Goal: Entertainment & Leisure: Consume media (video, audio)

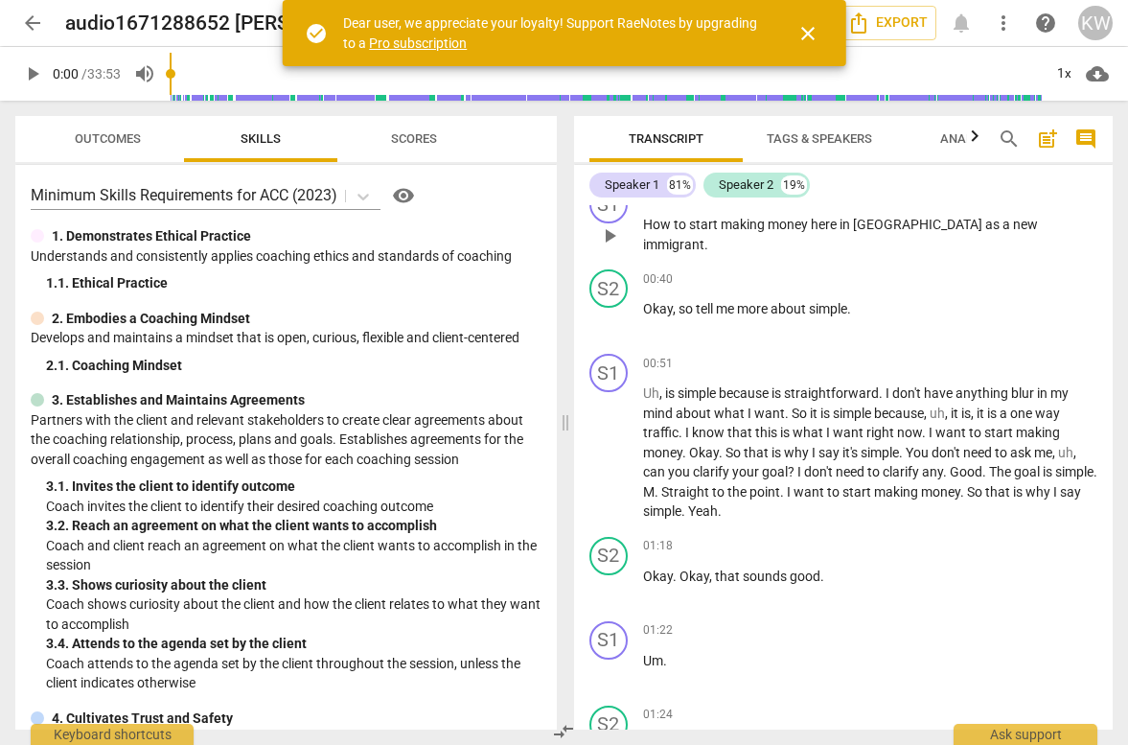
scroll to position [916, 0]
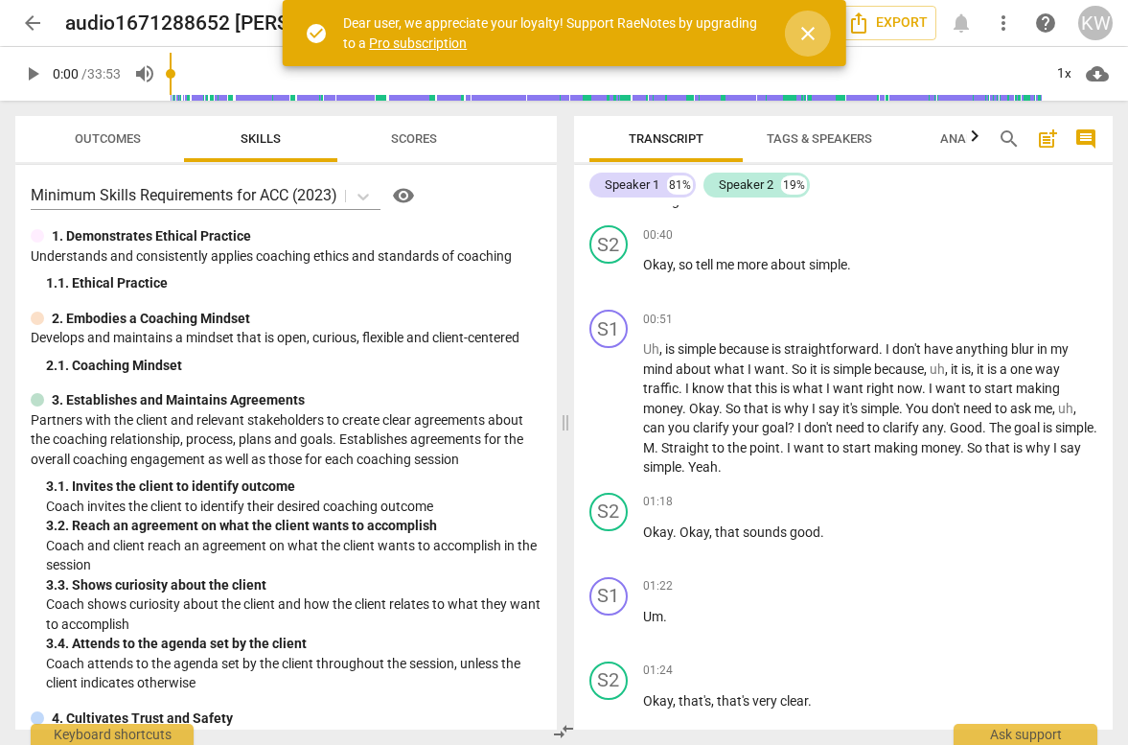
click at [817, 33] on span "close" at bounding box center [808, 33] width 23 height 23
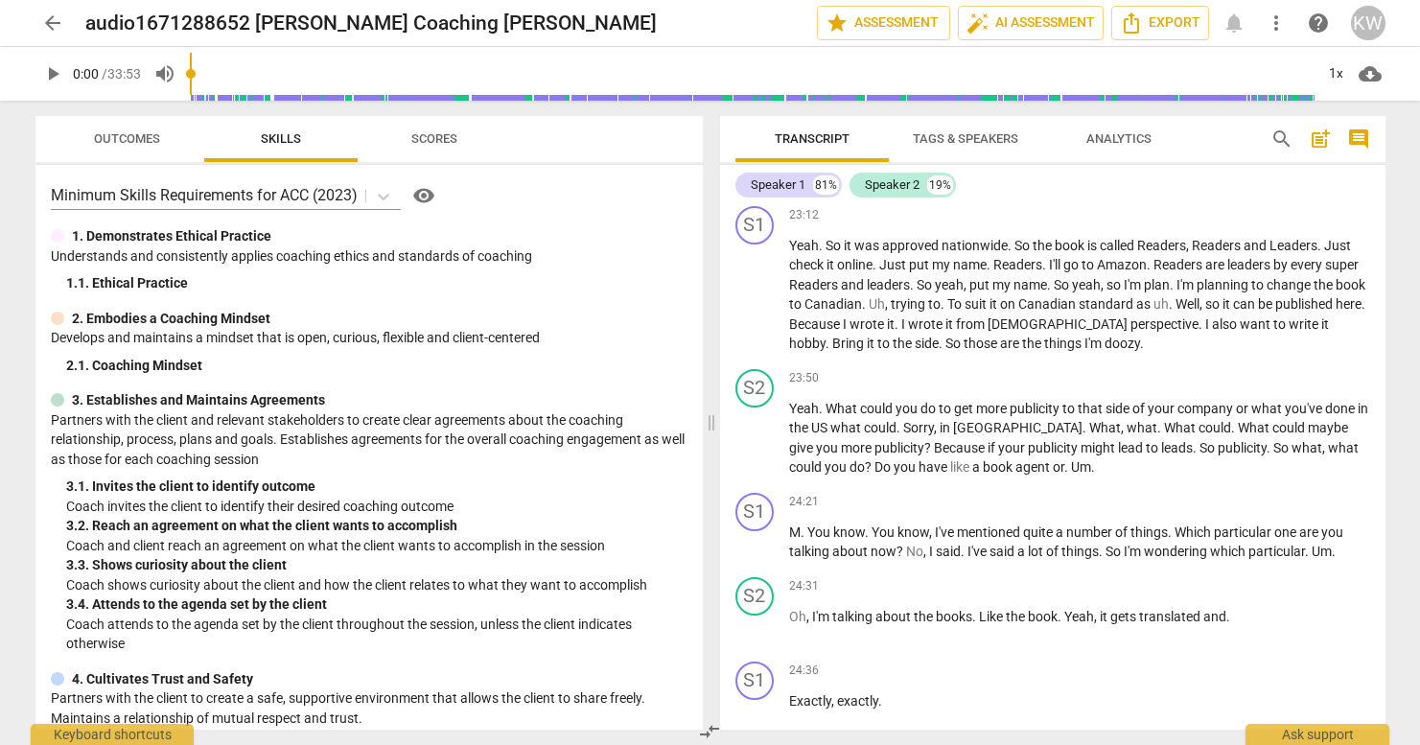
scroll to position [10136, 0]
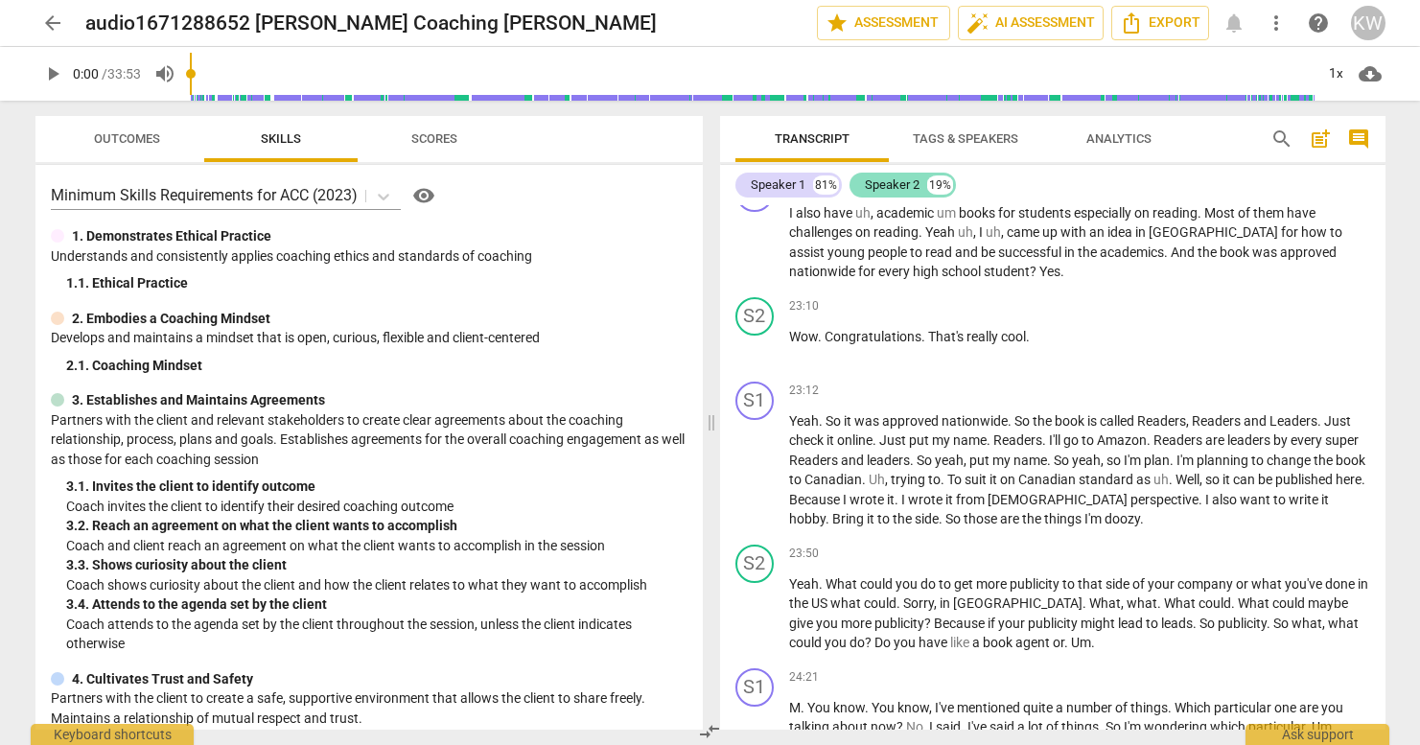
click at [877, 182] on div "Speaker 2" at bounding box center [892, 184] width 55 height 19
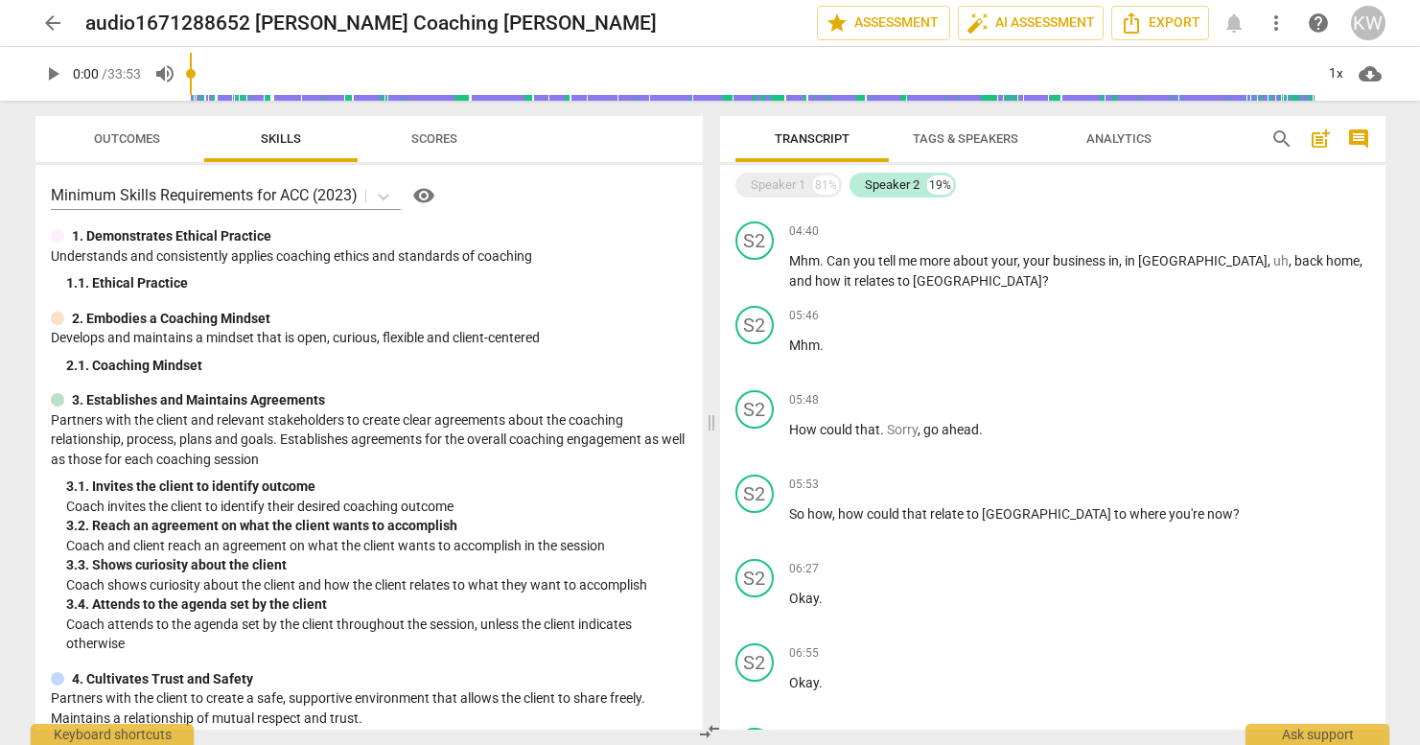
scroll to position [0, 0]
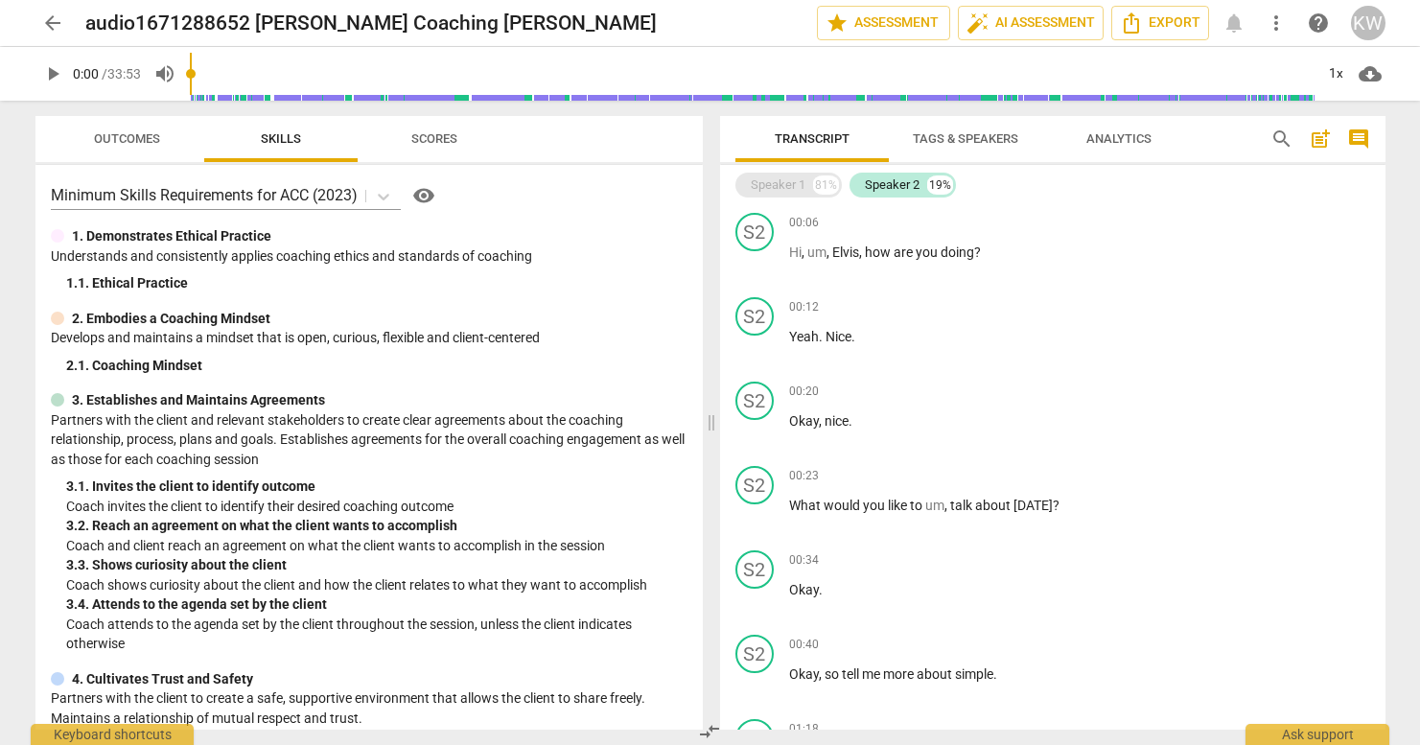
click at [777, 183] on div "Speaker 1" at bounding box center [778, 184] width 55 height 19
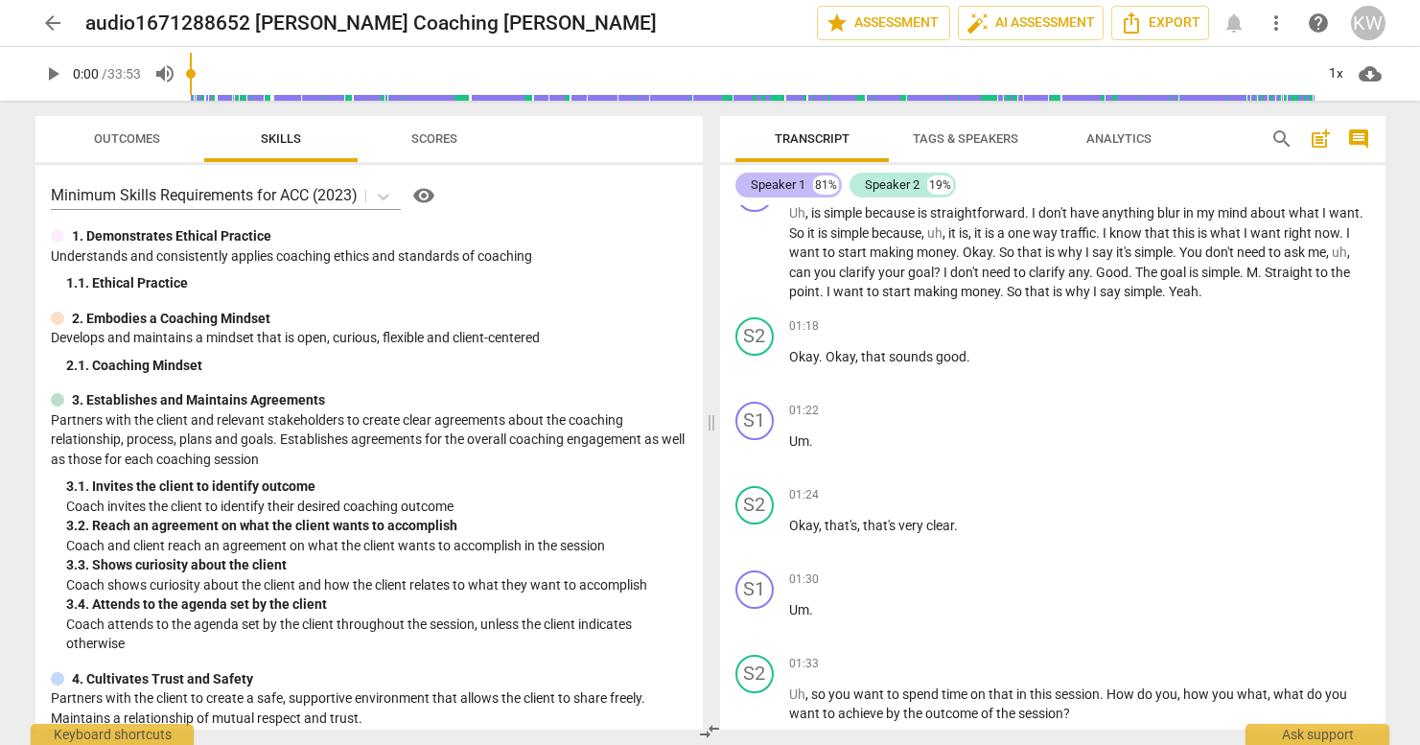
scroll to position [1019, 0]
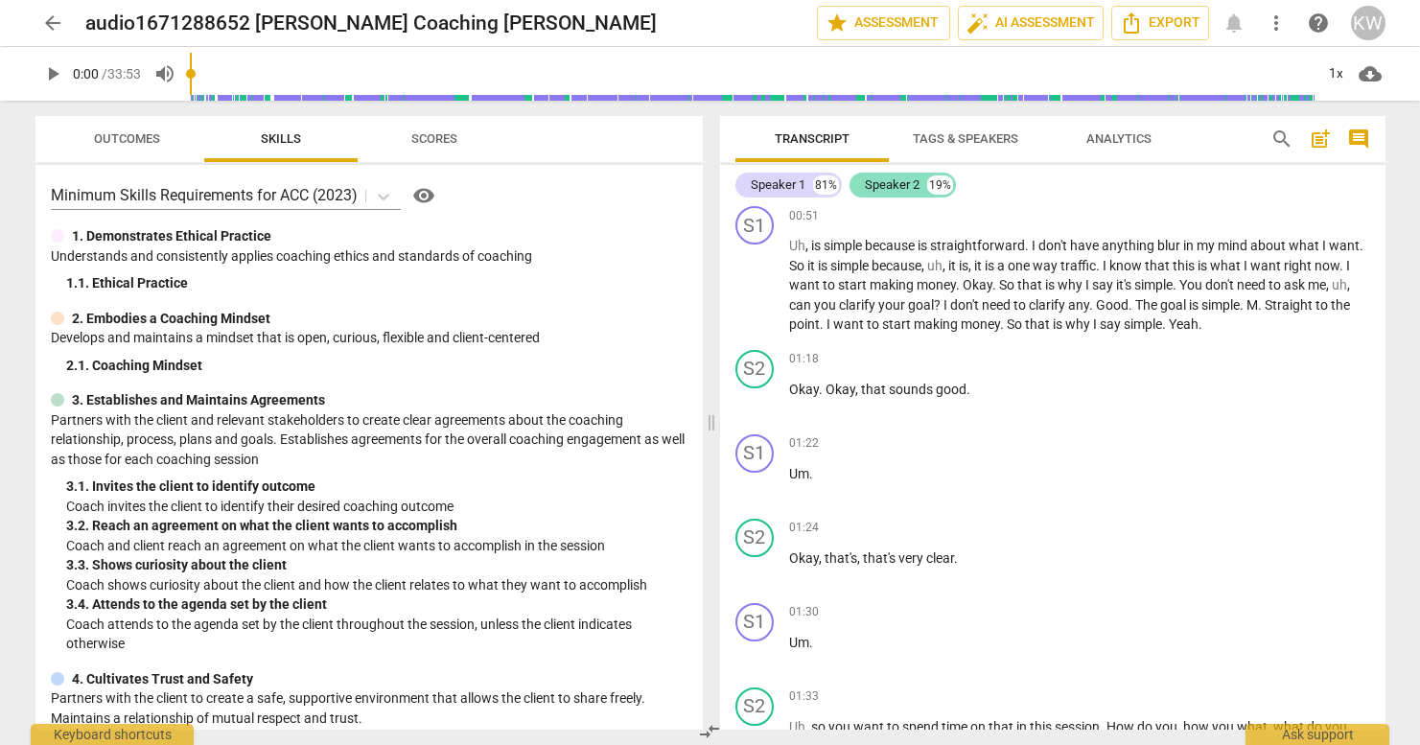
click at [885, 180] on div "Speaker 2" at bounding box center [892, 184] width 55 height 19
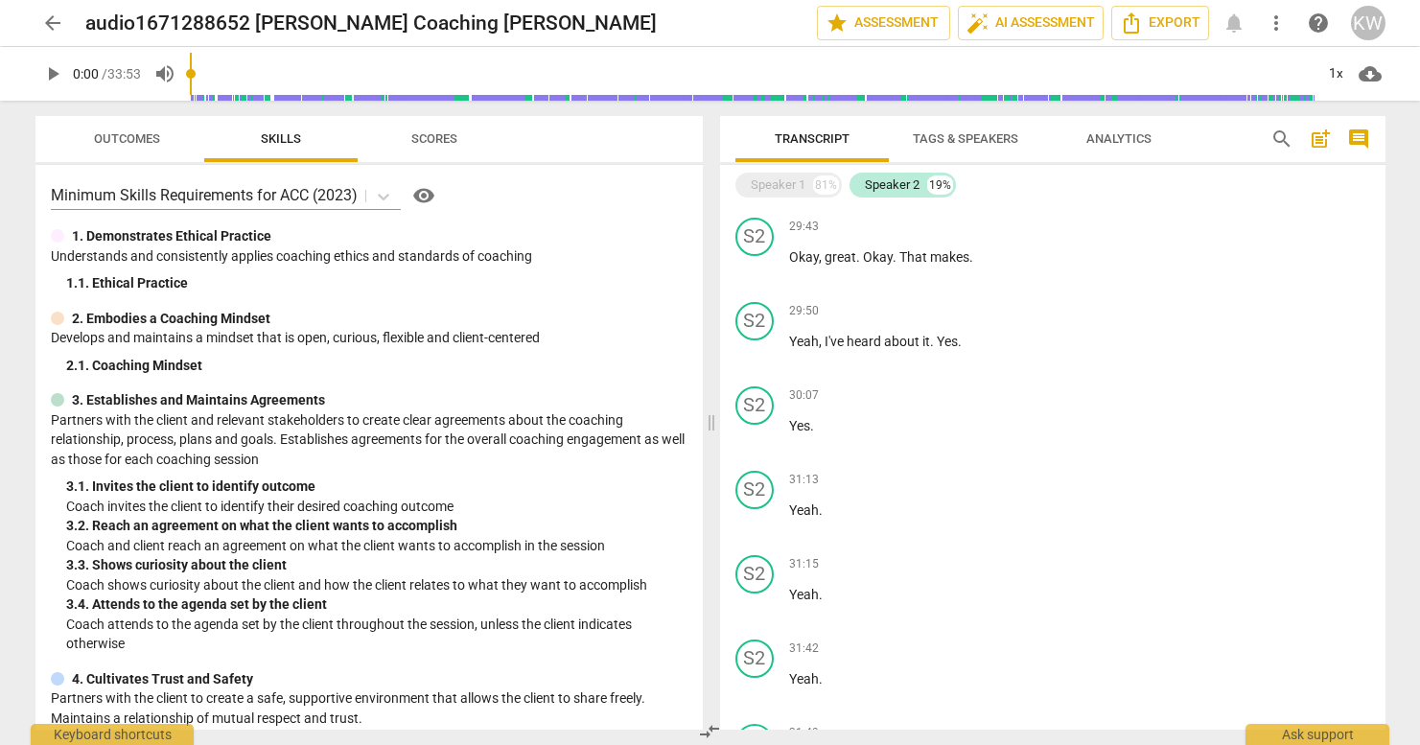
scroll to position [5339, 0]
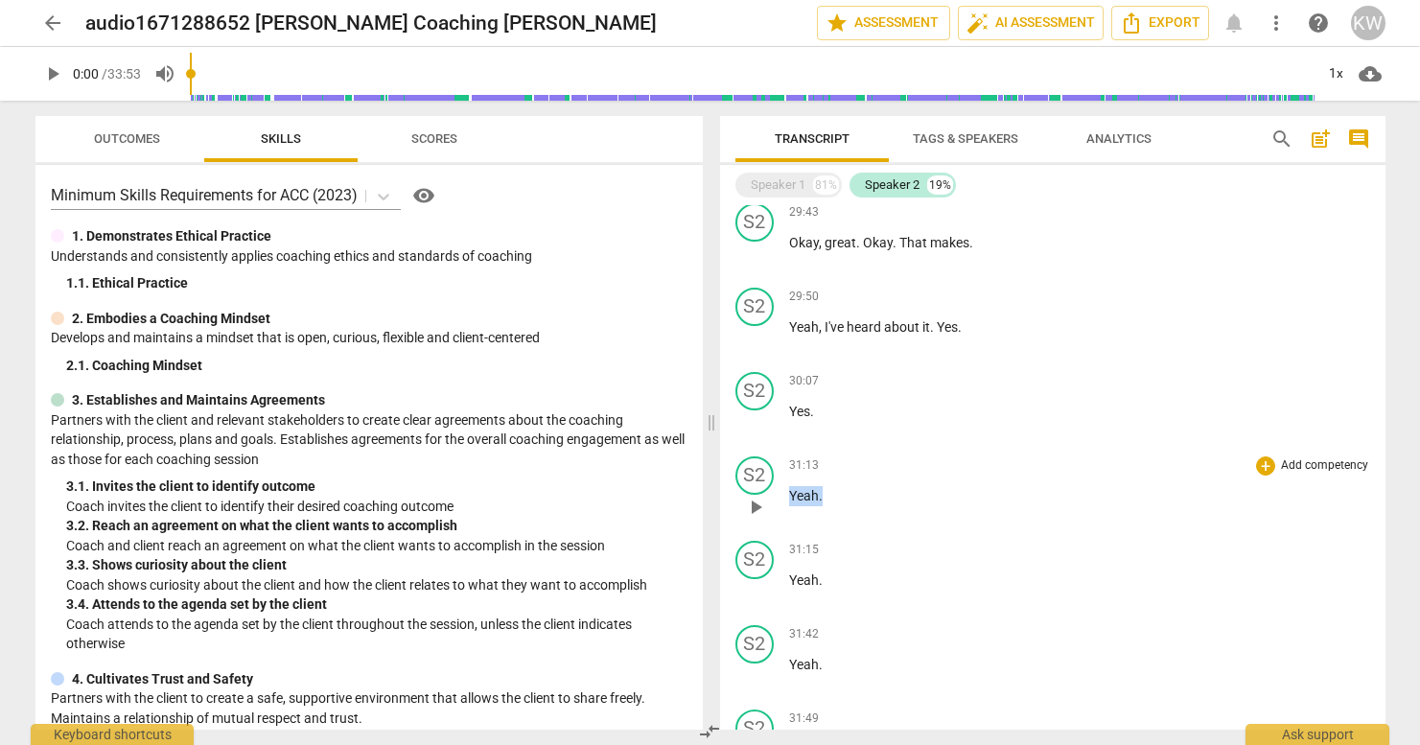
drag, startPoint x: 788, startPoint y: 497, endPoint x: 835, endPoint y: 500, distance: 47.1
click at [835, 500] on p "Yeah ." at bounding box center [1079, 496] width 581 height 20
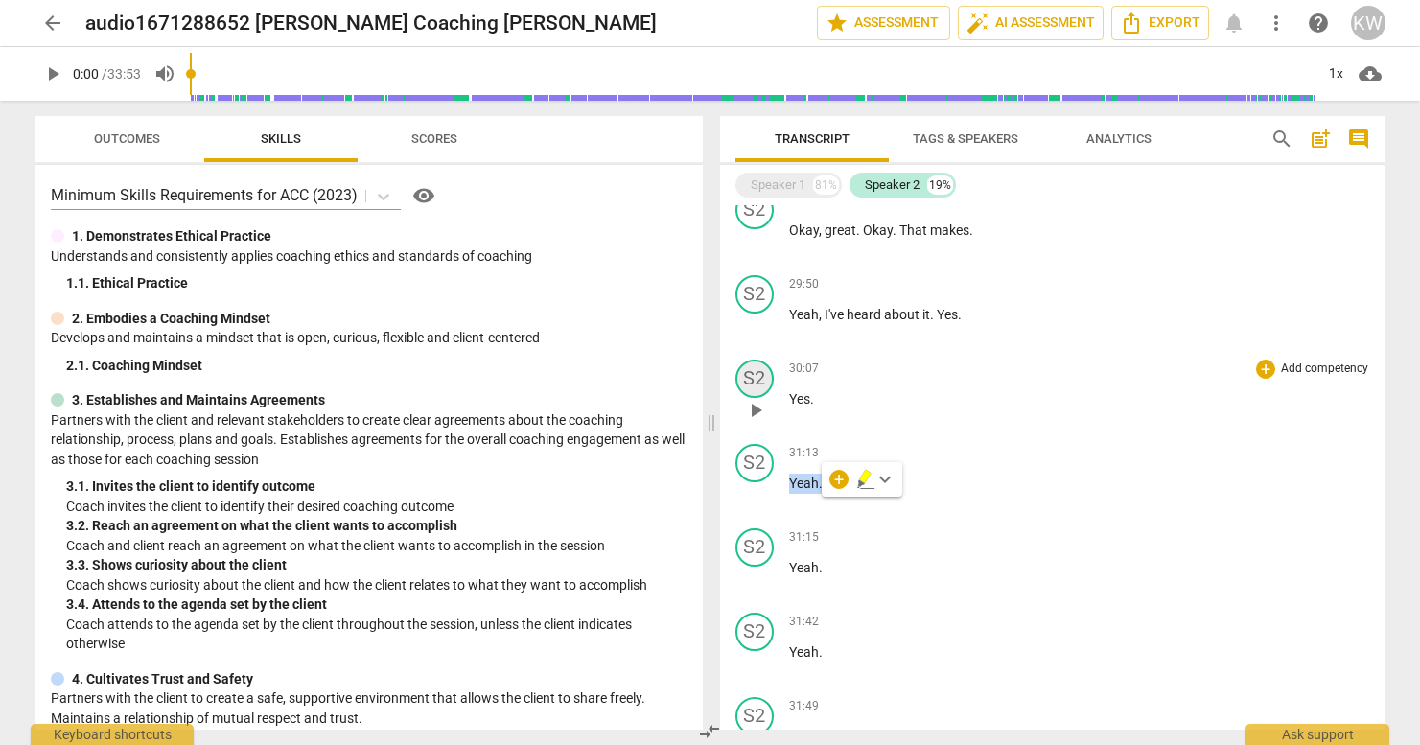
scroll to position [5353, 0]
click at [757, 325] on span "play_arrow" at bounding box center [755, 324] width 23 height 23
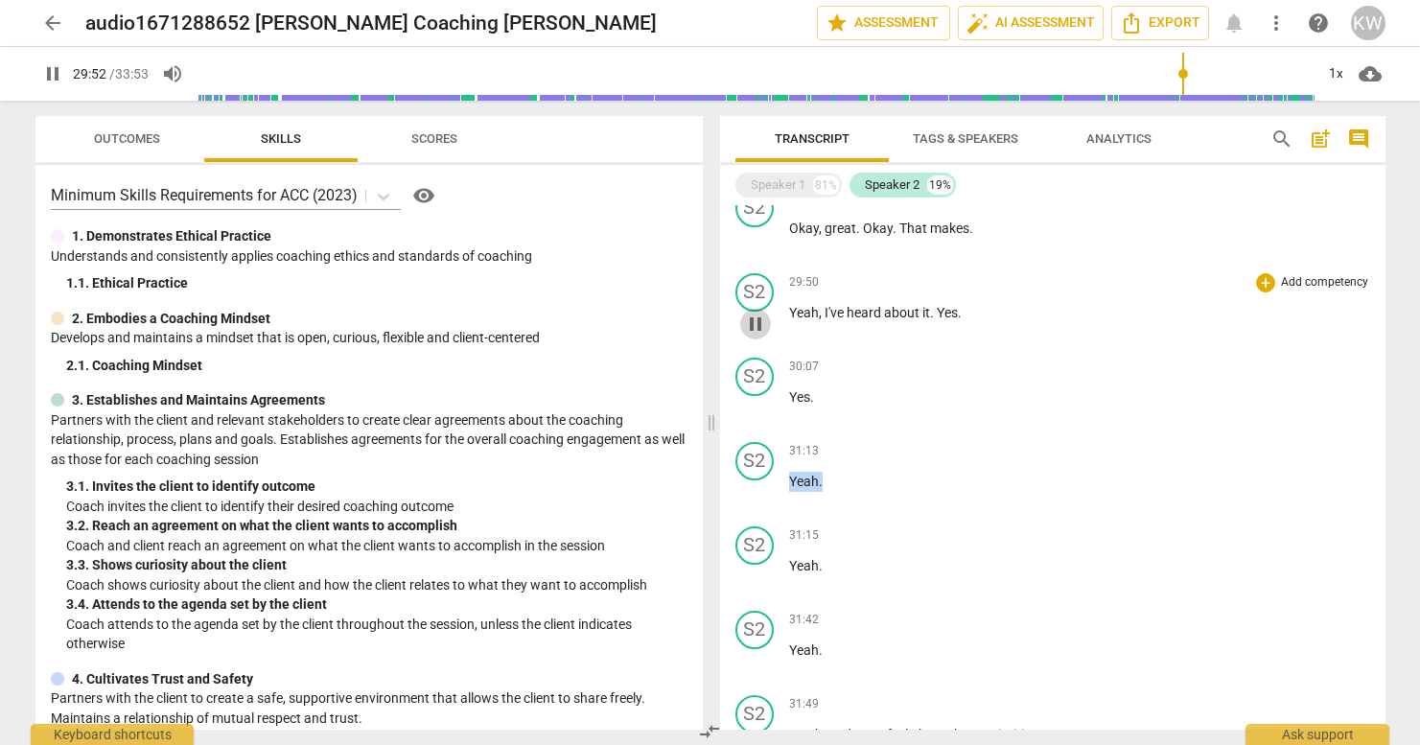
click at [753, 328] on span "pause" at bounding box center [755, 324] width 23 height 23
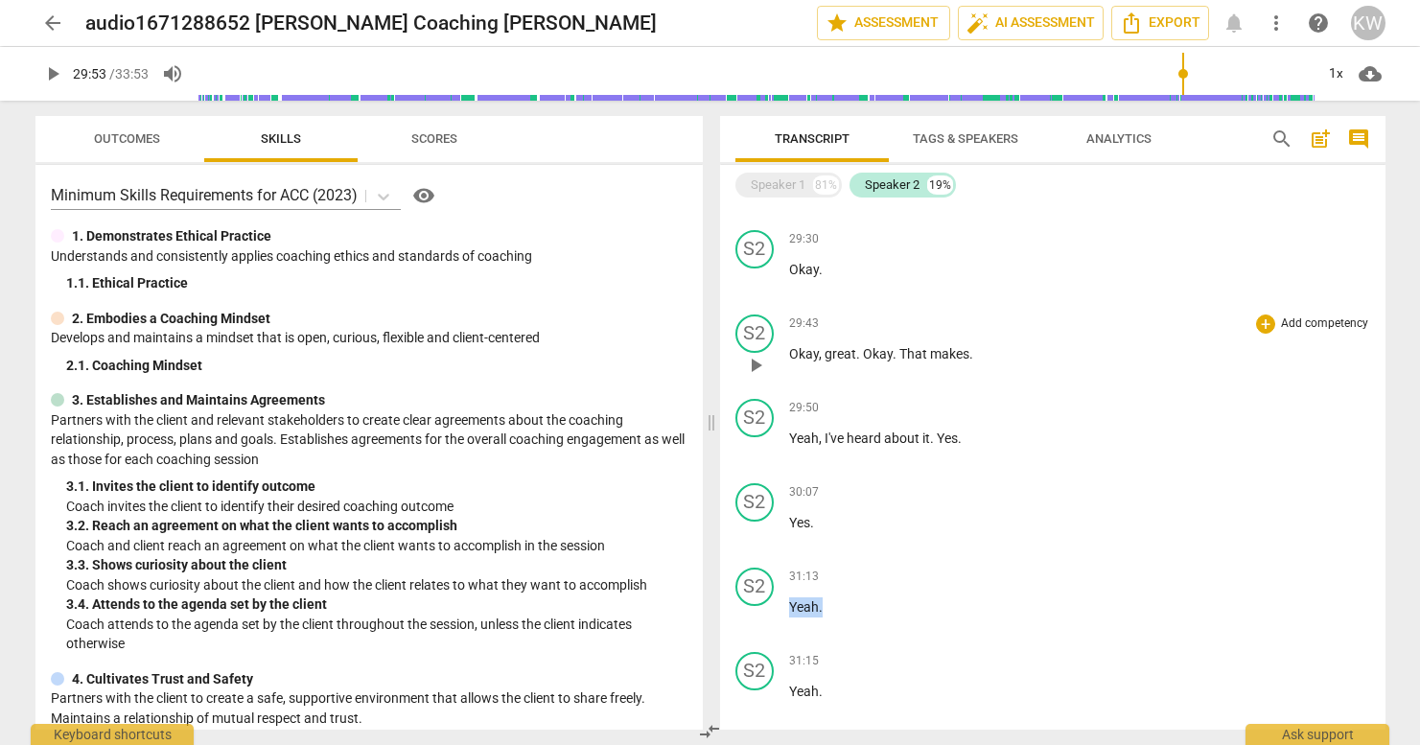
scroll to position [5195, 0]
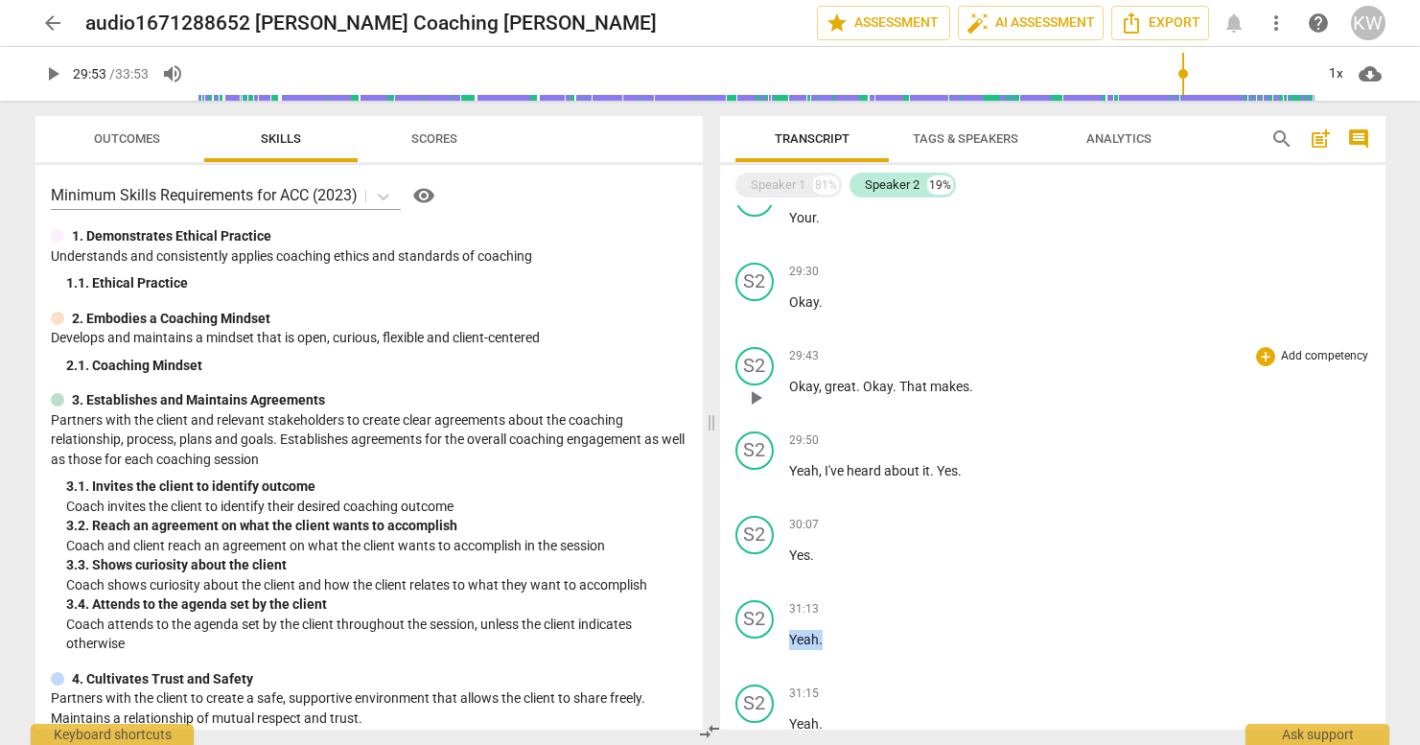
click at [756, 399] on span "play_arrow" at bounding box center [755, 397] width 23 height 23
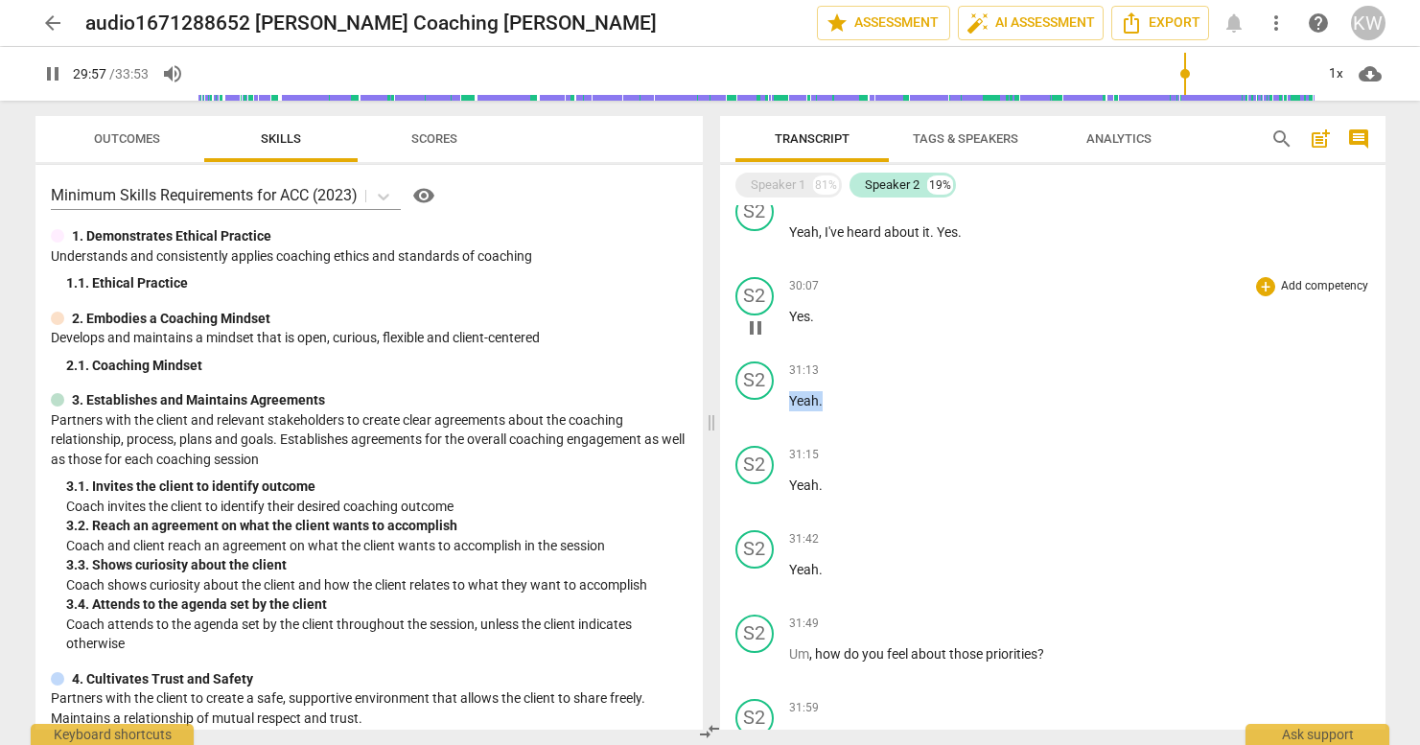
scroll to position [5439, 0]
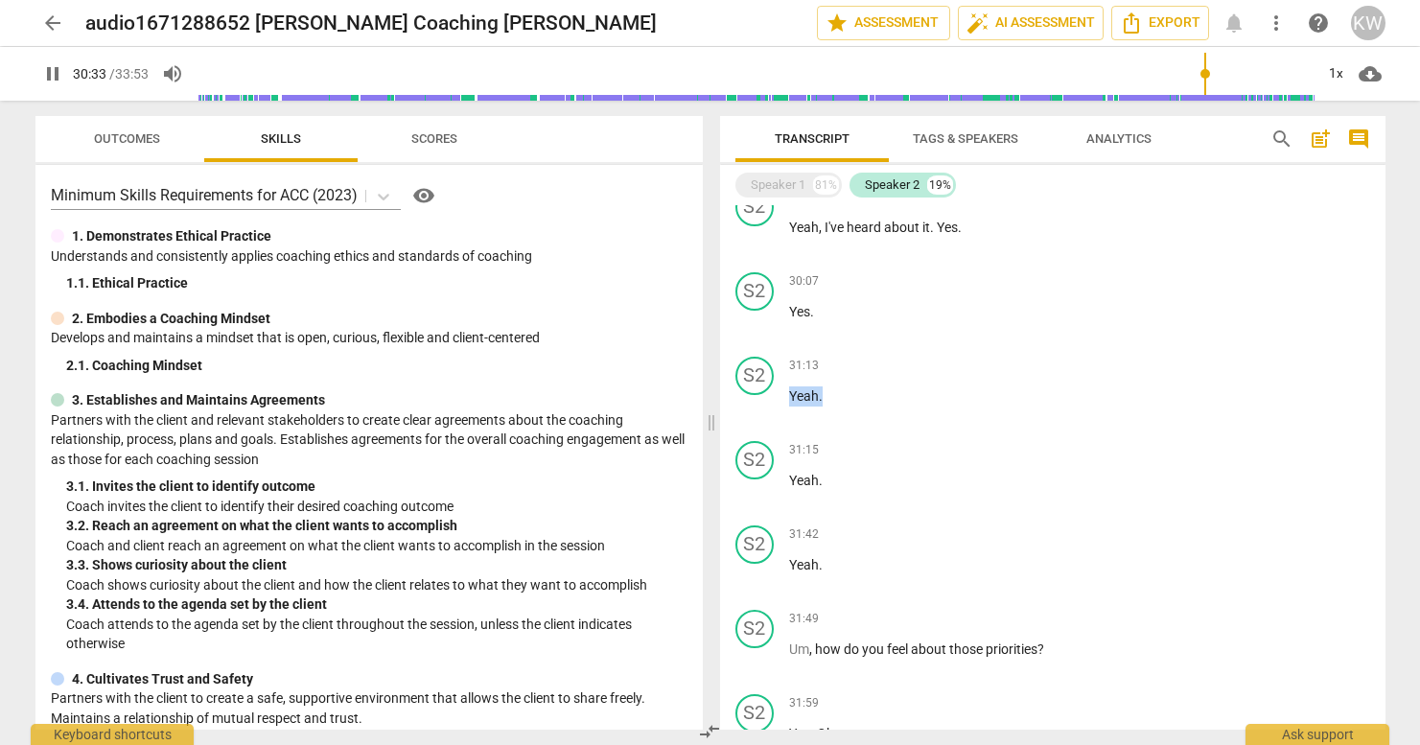
click at [56, 79] on span "pause" at bounding box center [52, 73] width 23 height 23
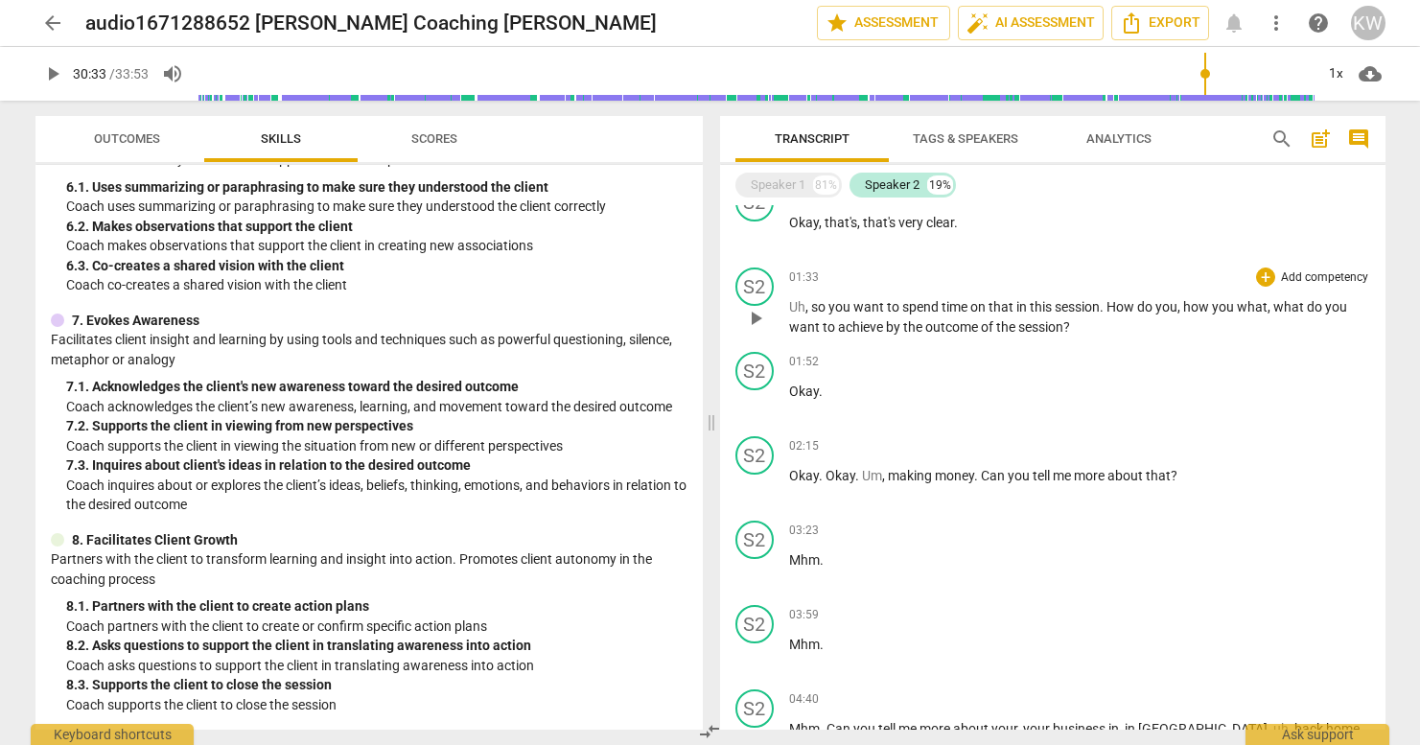
scroll to position [612, 0]
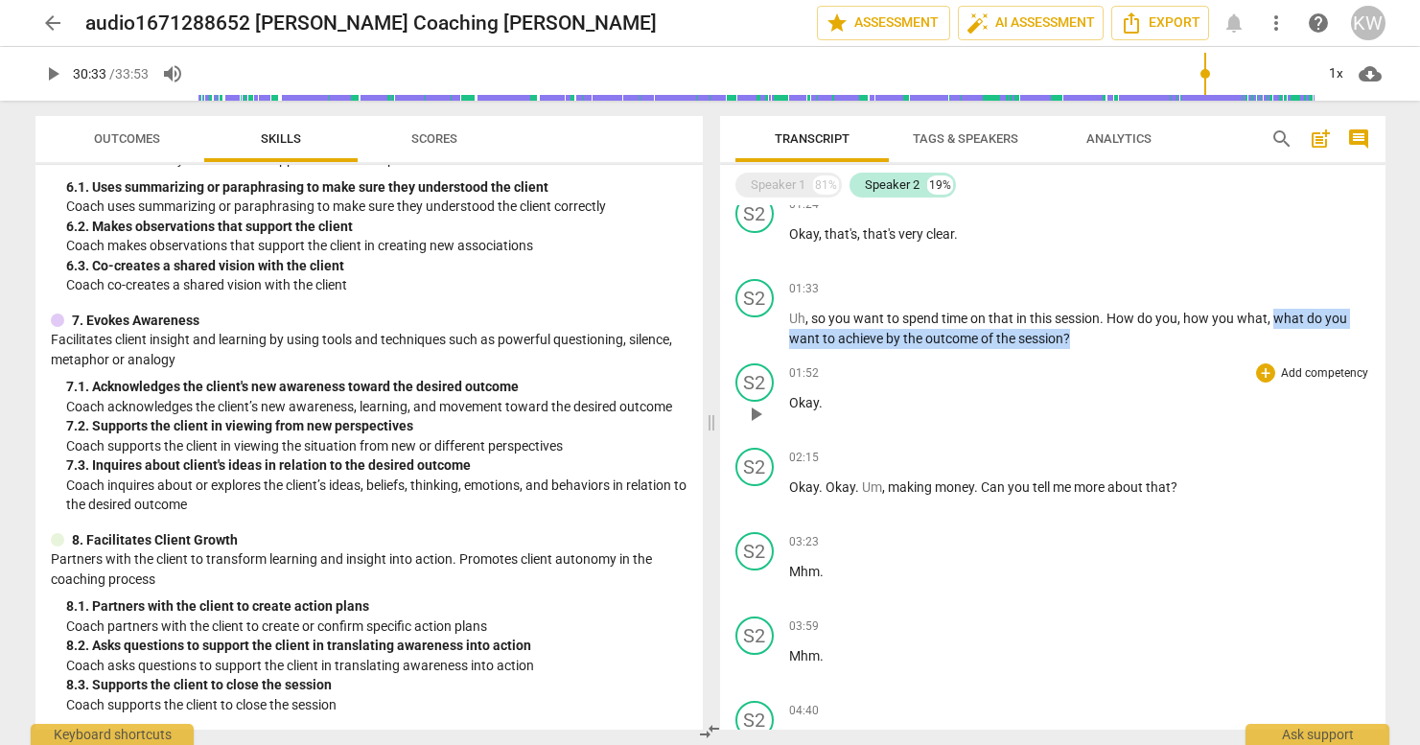
drag, startPoint x: 1274, startPoint y: 314, endPoint x: 1138, endPoint y: 356, distance: 142.2
click at [1127, 341] on p "Uh , so you want to spend time on that in this session . How do you , how you w…" at bounding box center [1079, 328] width 581 height 39
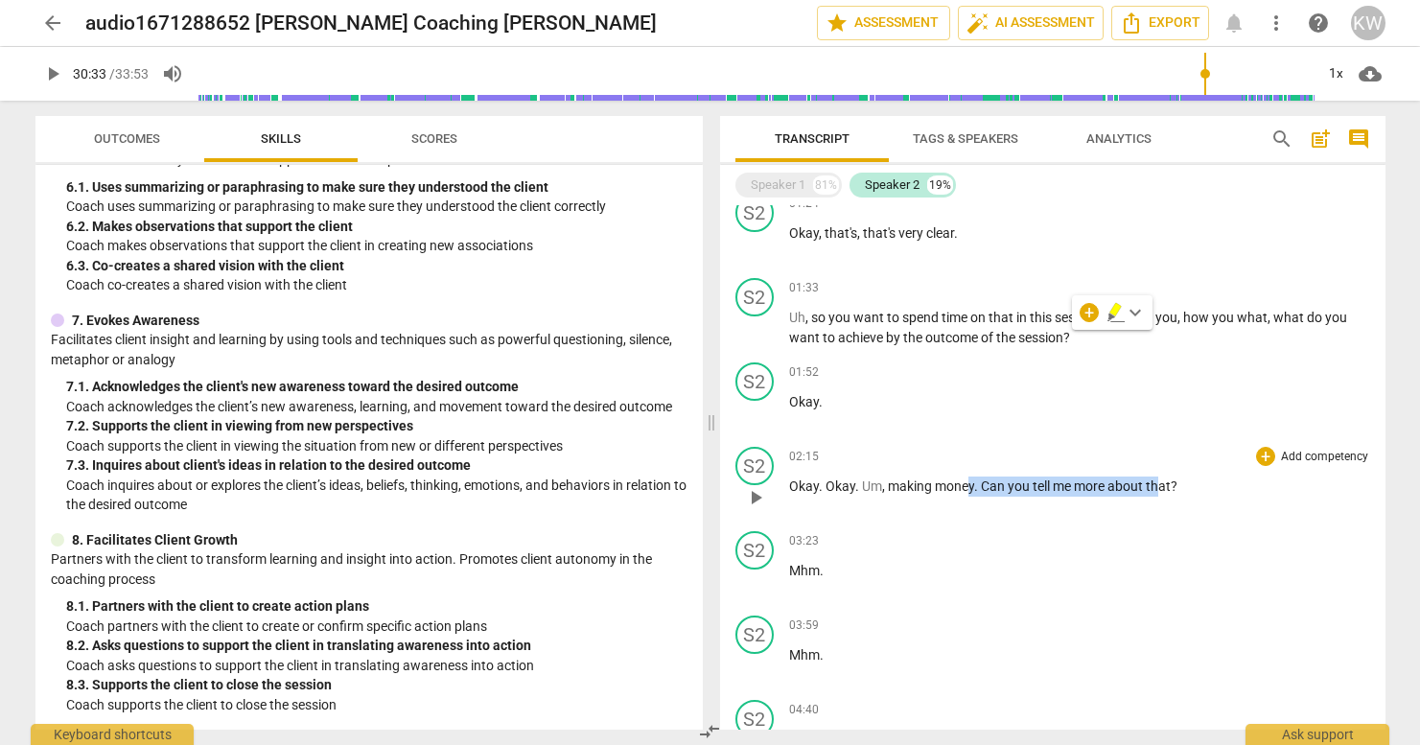
drag, startPoint x: 964, startPoint y: 482, endPoint x: 1188, endPoint y: 502, distance: 224.3
click at [1127, 488] on p "Okay . Okay . Um , making money . Can you tell me more about that ?" at bounding box center [1079, 486] width 581 height 20
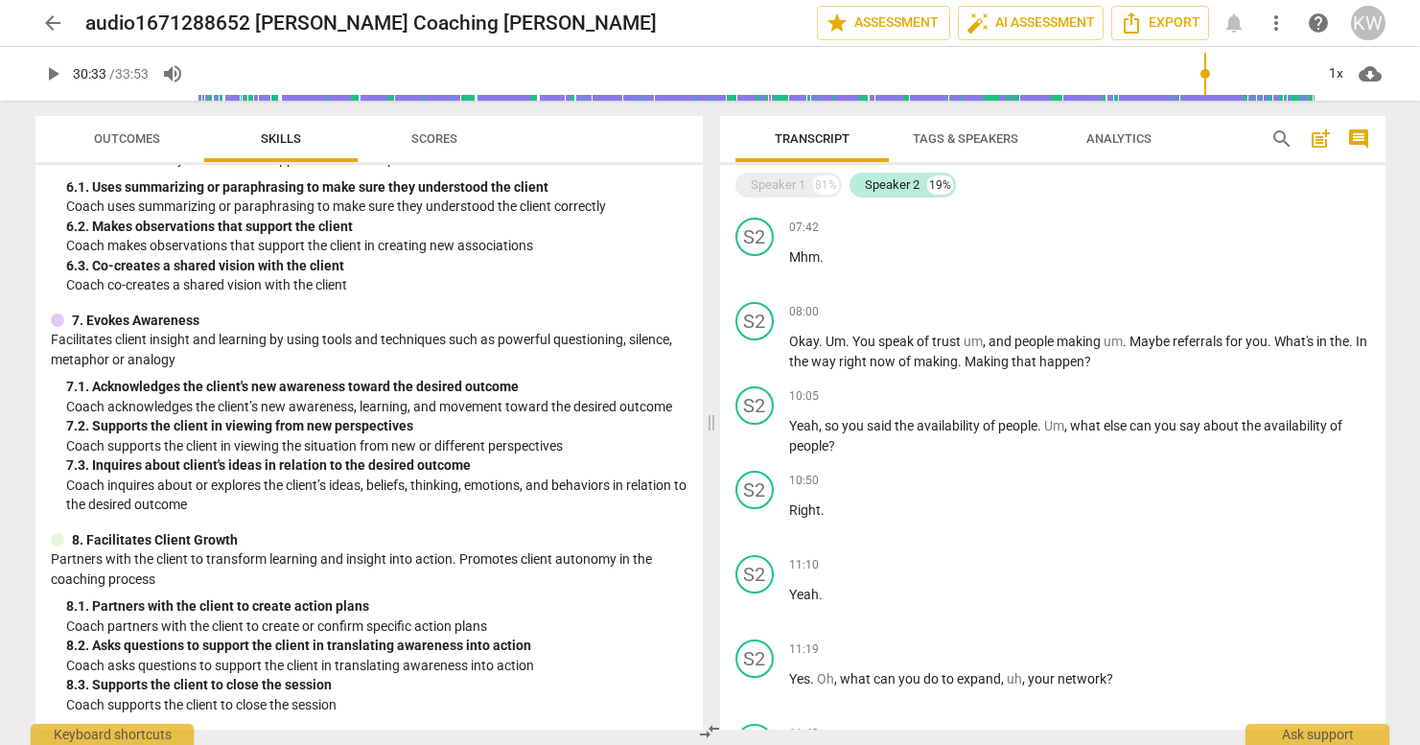
scroll to position [1600, 0]
drag, startPoint x: 974, startPoint y: 360, endPoint x: 1143, endPoint y: 369, distance: 169.0
click at [1127, 369] on div "S2 play_arrow pause 08:00 + Add competency keyboard_arrow_right Okay . Um . You…" at bounding box center [1052, 334] width 665 height 84
drag, startPoint x: 791, startPoint y: 308, endPoint x: 818, endPoint y: 325, distance: 31.9
click at [813, 311] on span "08:00" at bounding box center [804, 310] width 30 height 16
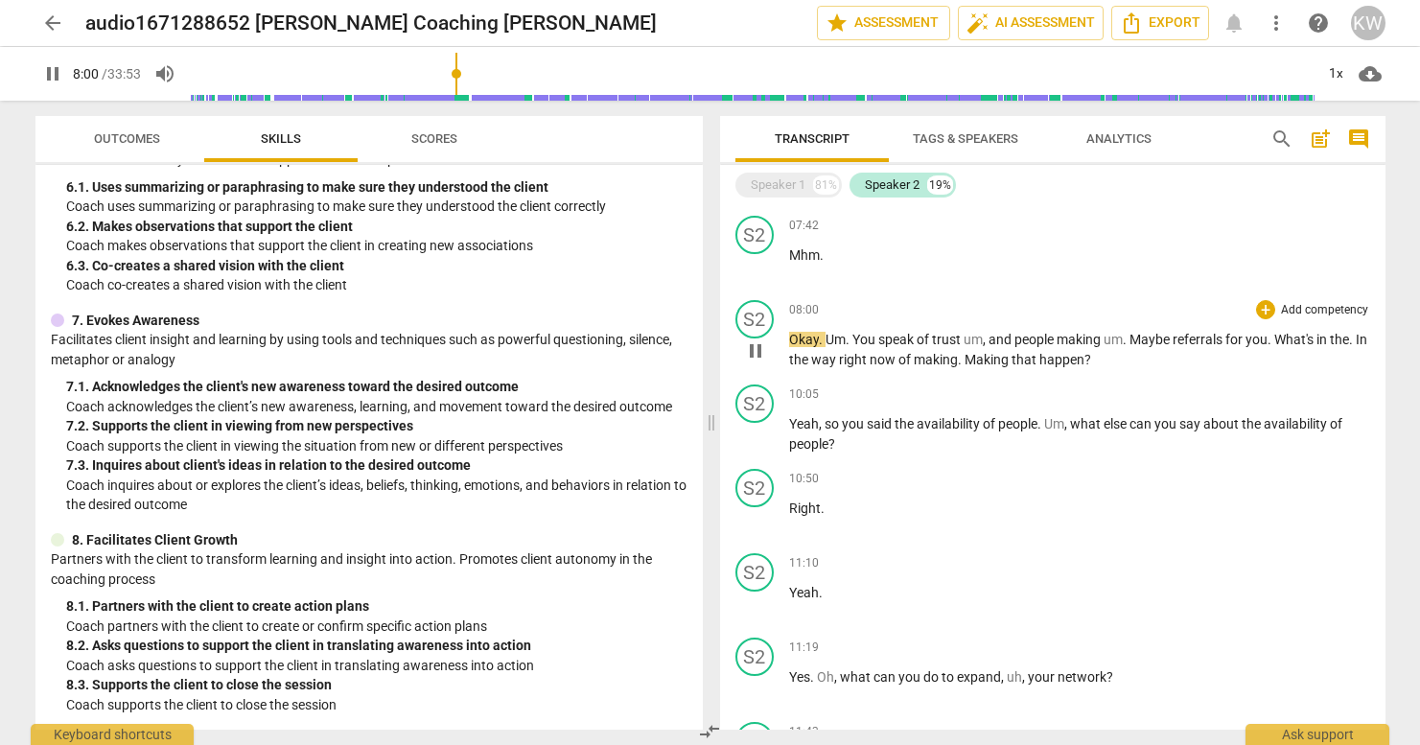
drag, startPoint x: 966, startPoint y: 366, endPoint x: 938, endPoint y: 358, distance: 30.0
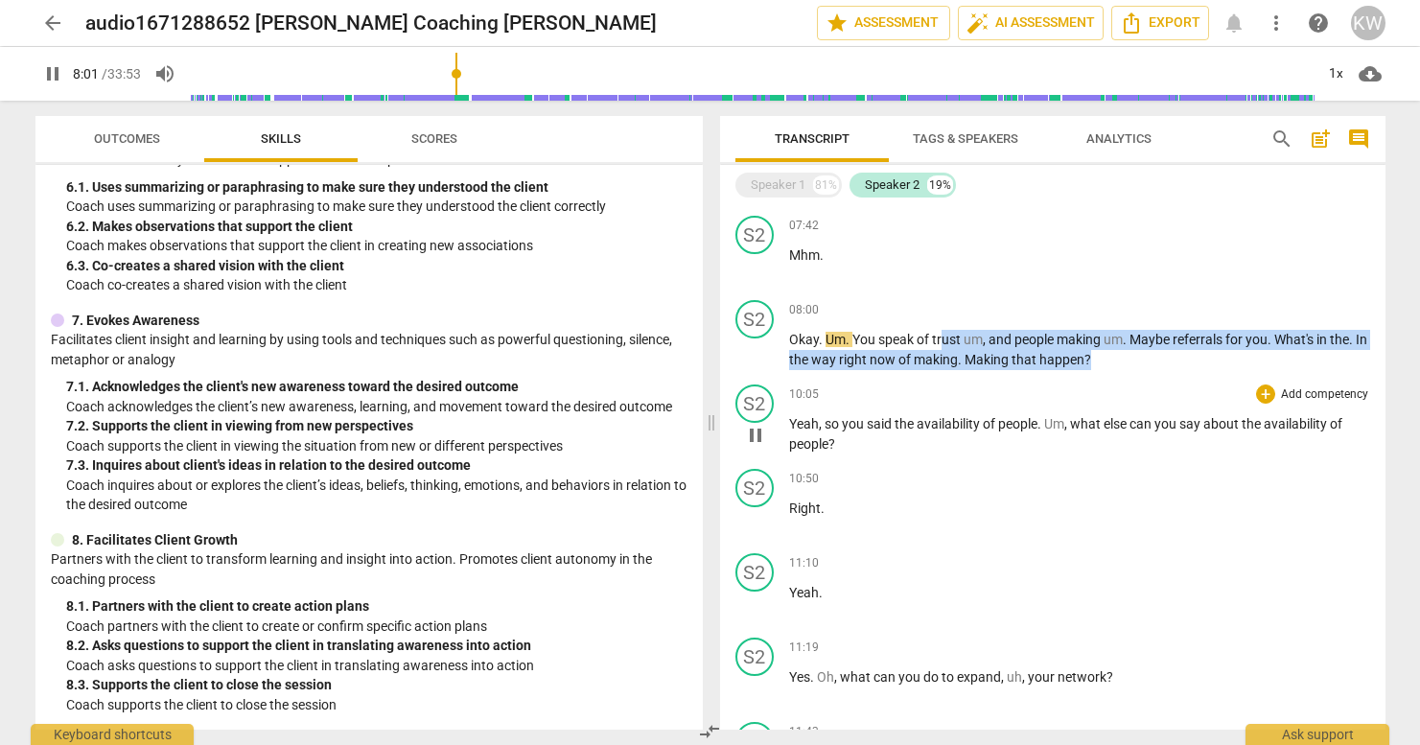
drag, startPoint x: 949, startPoint y: 346, endPoint x: 1072, endPoint y: 381, distance: 127.5
click at [1072, 381] on div "S1 play_arrow pause 00:03 + Add competency keyboard_arrow_right Is that okay ? …" at bounding box center [1052, 467] width 665 height 524
drag, startPoint x: 755, startPoint y: 349, endPoint x: 826, endPoint y: 386, distance: 80.2
click at [755, 349] on span "pause" at bounding box center [755, 350] width 23 height 23
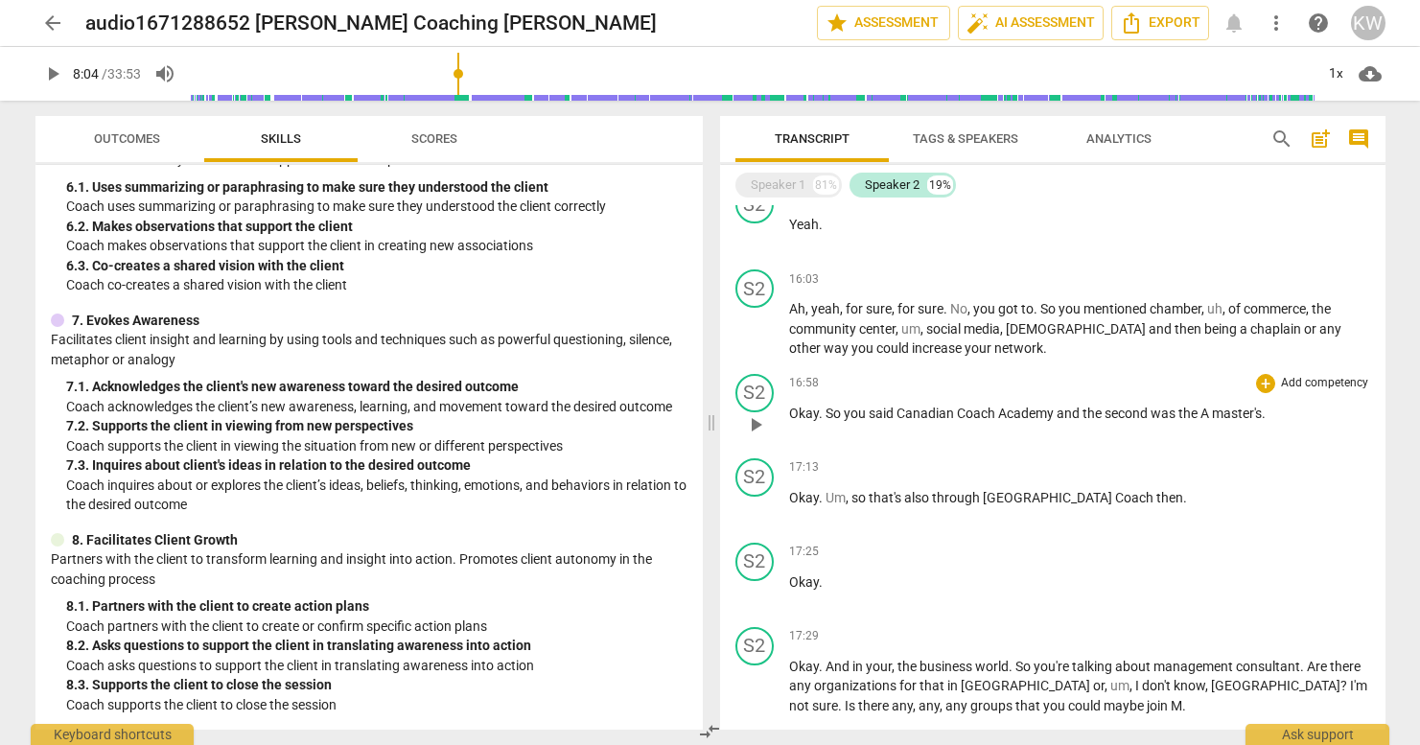
scroll to position [2728, 0]
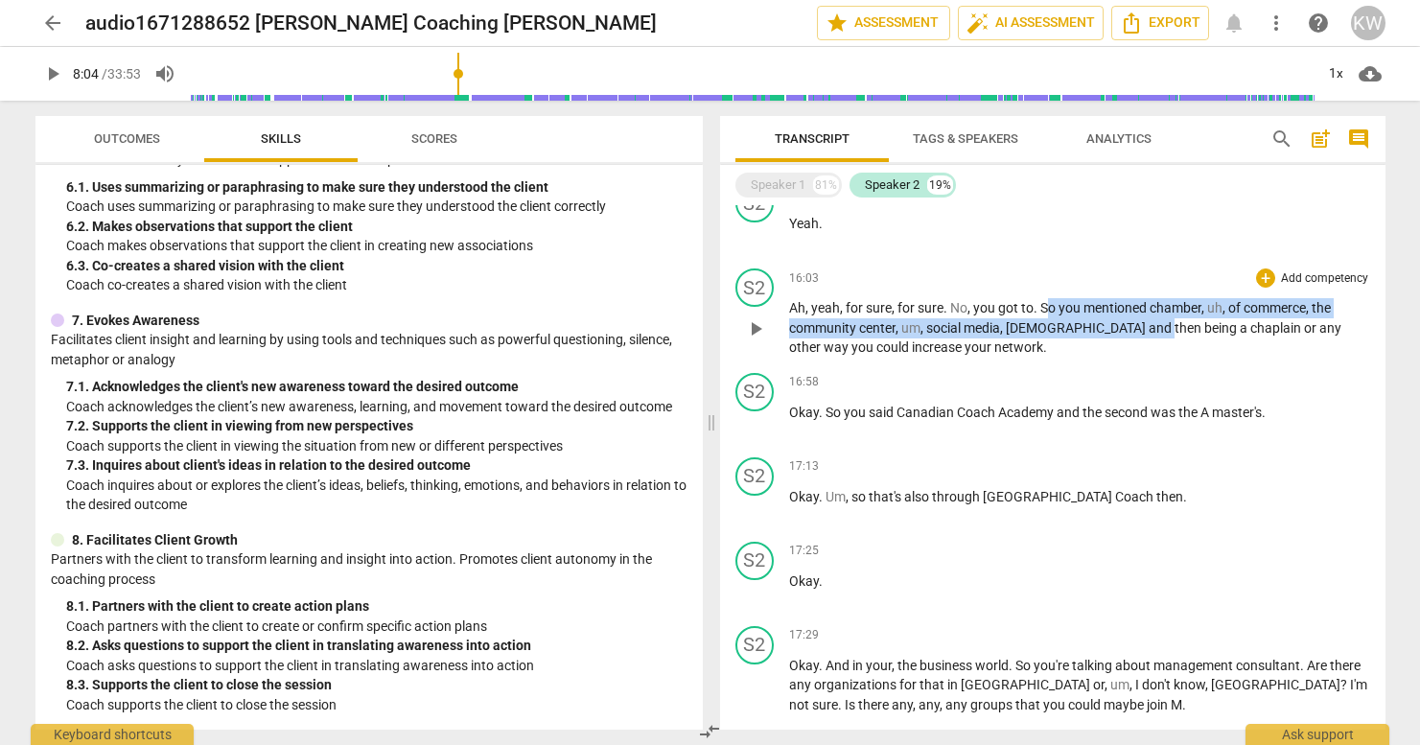
drag, startPoint x: 1046, startPoint y: 310, endPoint x: 1079, endPoint y: 337, distance: 42.2
click at [1079, 337] on p "Ah , yeah , for sure , for sure . No , you got to . So you mentioned chamber , …" at bounding box center [1079, 327] width 581 height 59
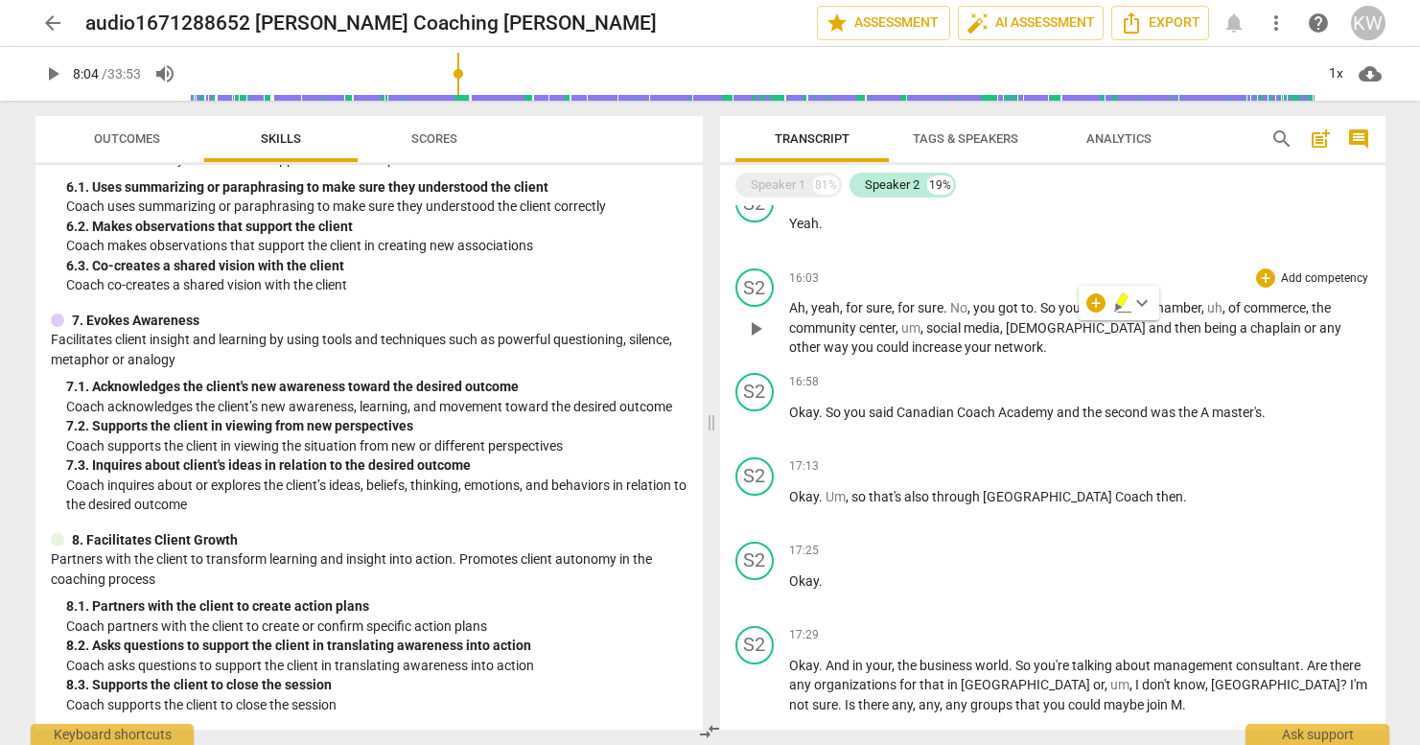
click at [1079, 337] on p "Ah , yeah , for sure , for sure . No , you got to . So you mentioned chamber , …" at bounding box center [1079, 327] width 581 height 59
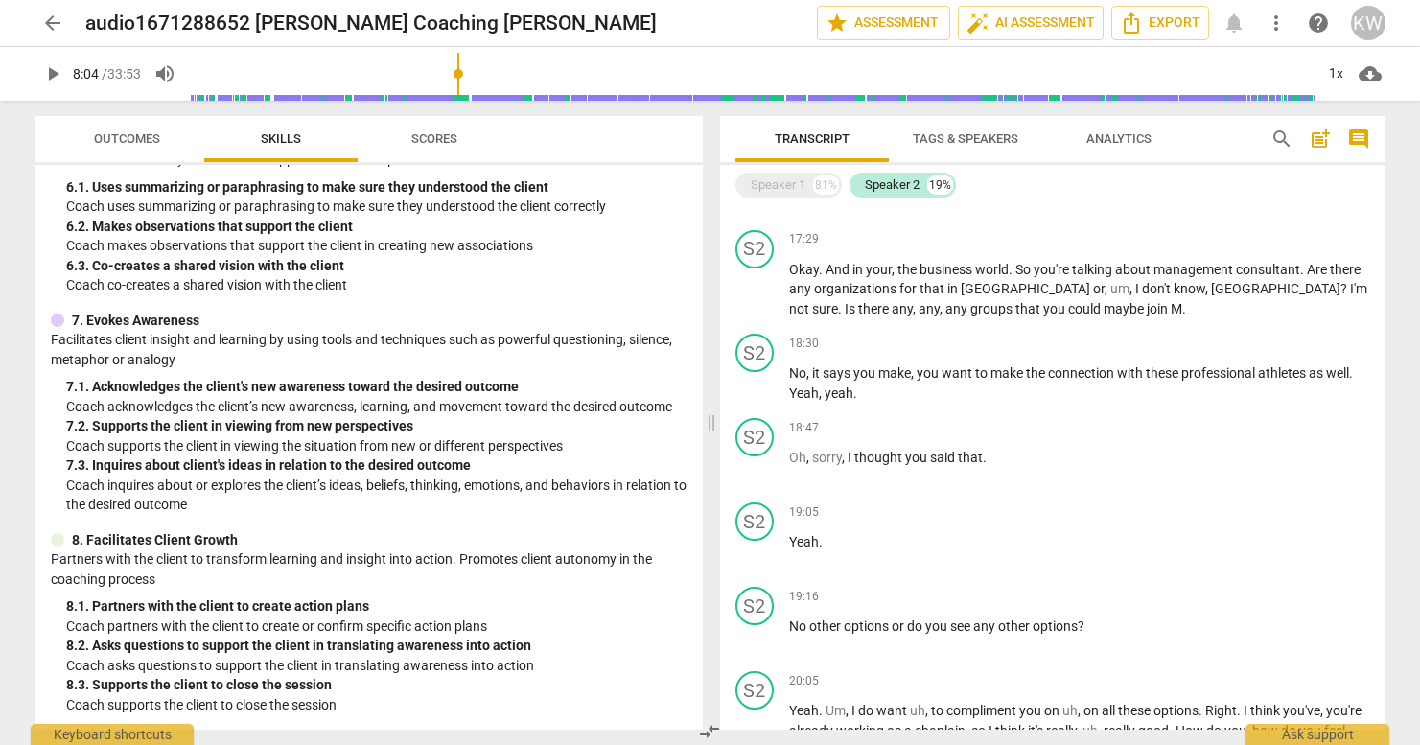
scroll to position [3131, 0]
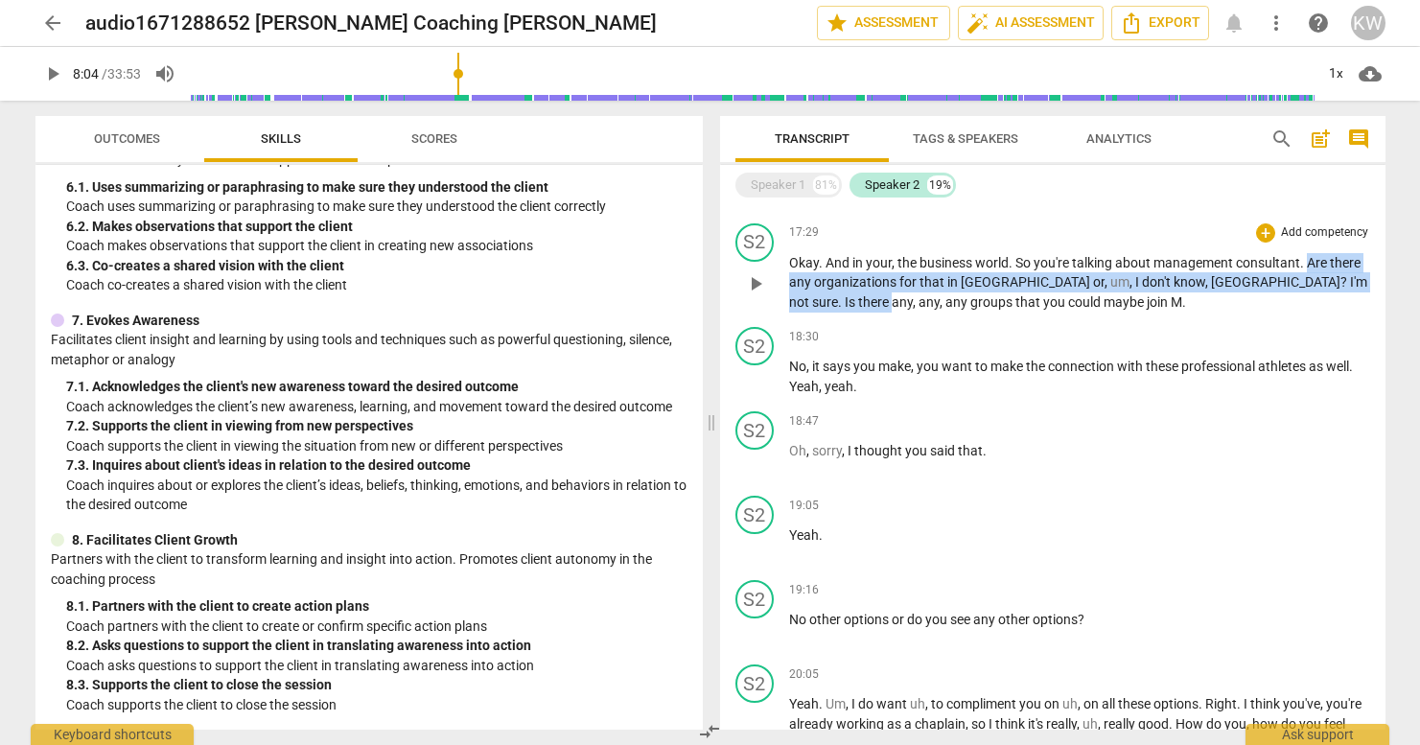
drag, startPoint x: 1310, startPoint y: 265, endPoint x: 1308, endPoint y: 280, distance: 15.5
click at [1127, 280] on p "Okay . And in your , the business world . So you're talking about management co…" at bounding box center [1079, 282] width 581 height 59
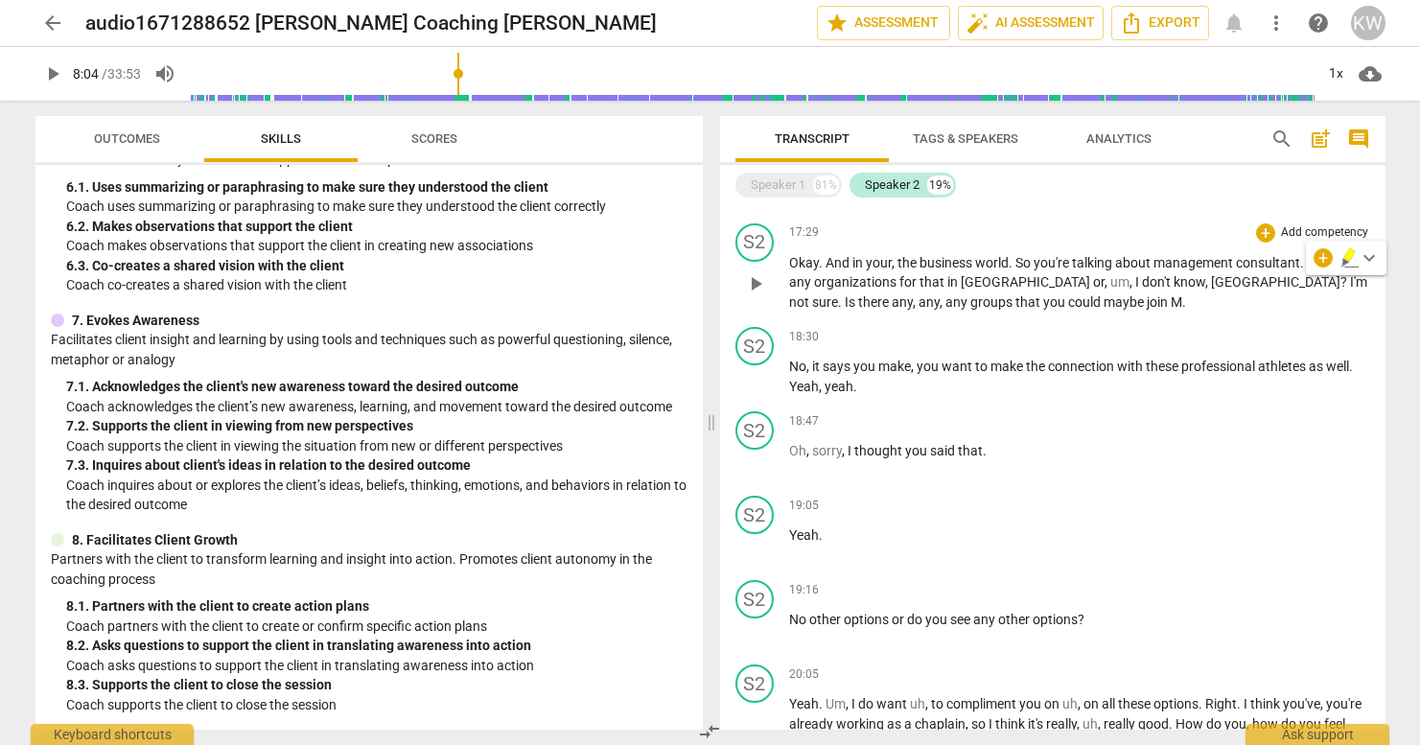
click at [892, 294] on span "there" at bounding box center [875, 301] width 34 height 15
drag, startPoint x: 1267, startPoint y: 282, endPoint x: 1286, endPoint y: 295, distance: 22.6
click at [1127, 289] on p "Okay . And in your , the business world . So you're talking about management co…" at bounding box center [1079, 282] width 581 height 59
click at [1102, 469] on div "18:47 + Add competency keyboard_arrow_right Oh , sorry , I thought you said tha…" at bounding box center [1079, 445] width 581 height 69
click at [753, 279] on span "play_arrow" at bounding box center [755, 283] width 23 height 23
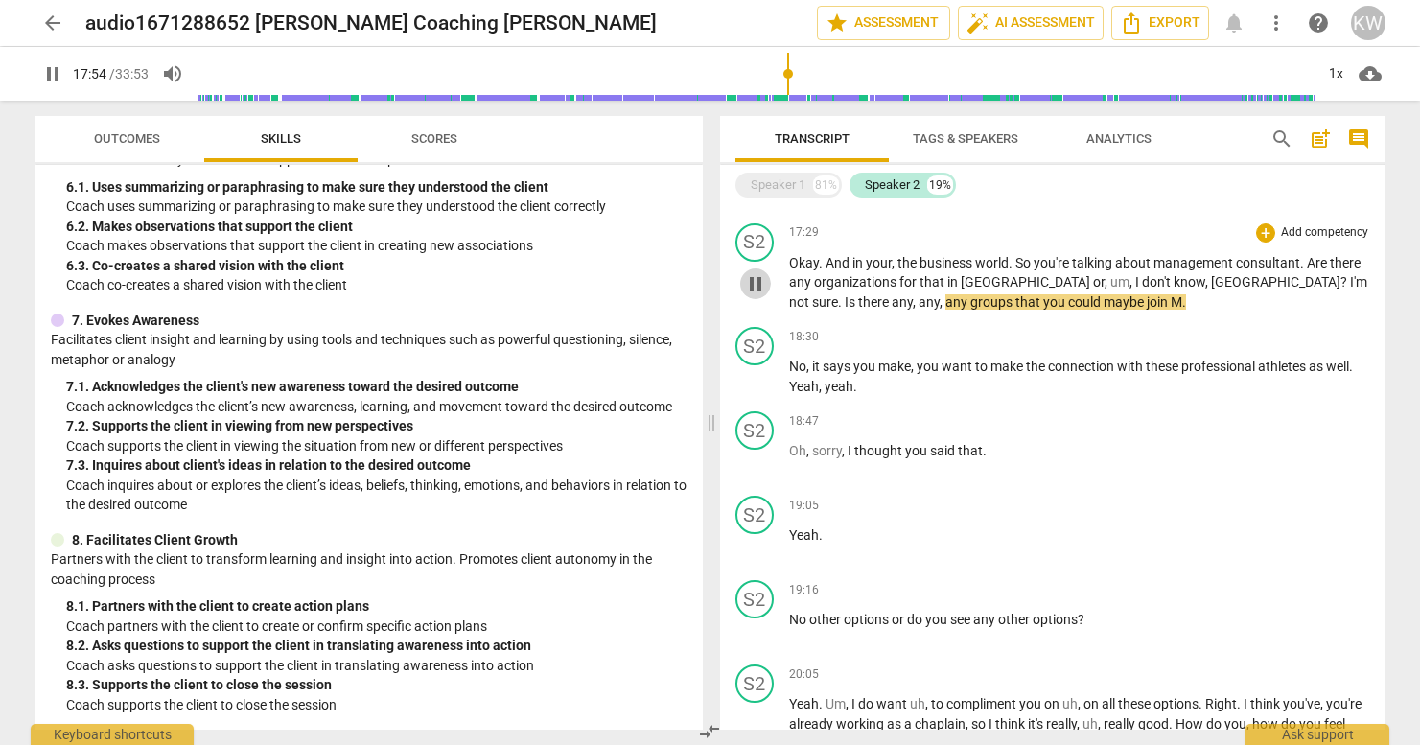
click at [759, 286] on span "pause" at bounding box center [755, 283] width 23 height 23
drag, startPoint x: 864, startPoint y: 285, endPoint x: 839, endPoint y: 280, distance: 25.4
click at [864, 285] on span "organizations" at bounding box center [856, 281] width 85 height 15
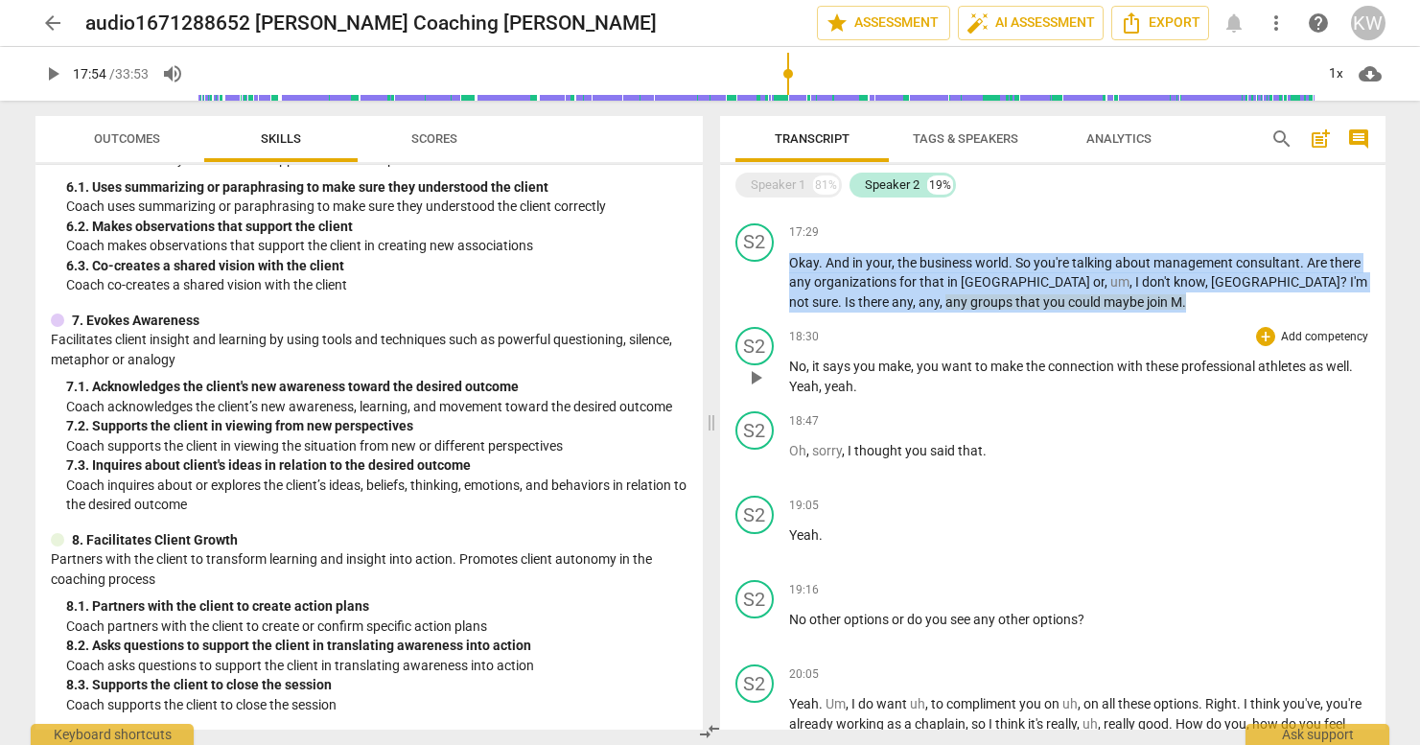
drag, startPoint x: 791, startPoint y: 260, endPoint x: 1065, endPoint y: 329, distance: 282.7
click at [1053, 302] on p "Okay . And in your , the business world . So you're talking about management co…" at bounding box center [1079, 282] width 581 height 59
click at [1064, 336] on div "18:30 + Add competency keyboard_arrow_right" at bounding box center [1079, 336] width 581 height 19
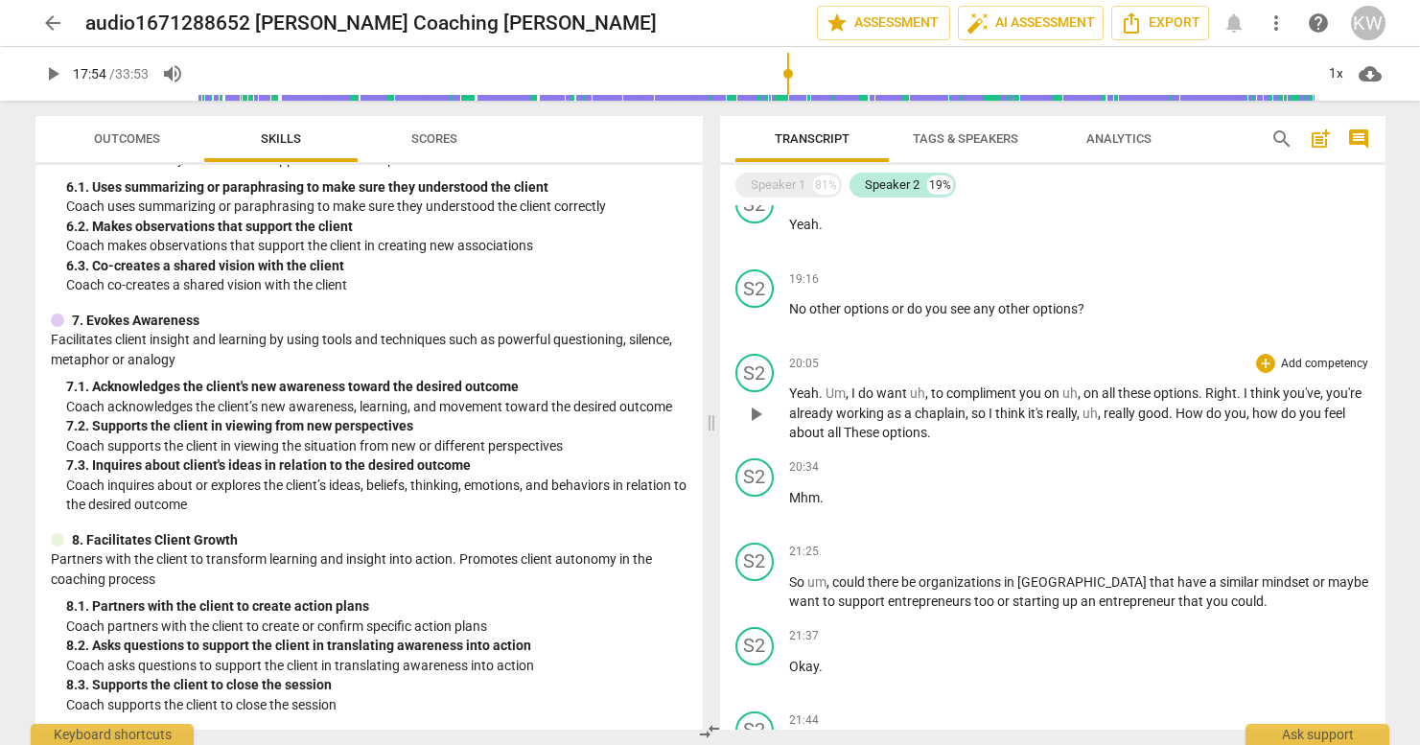
scroll to position [3450, 0]
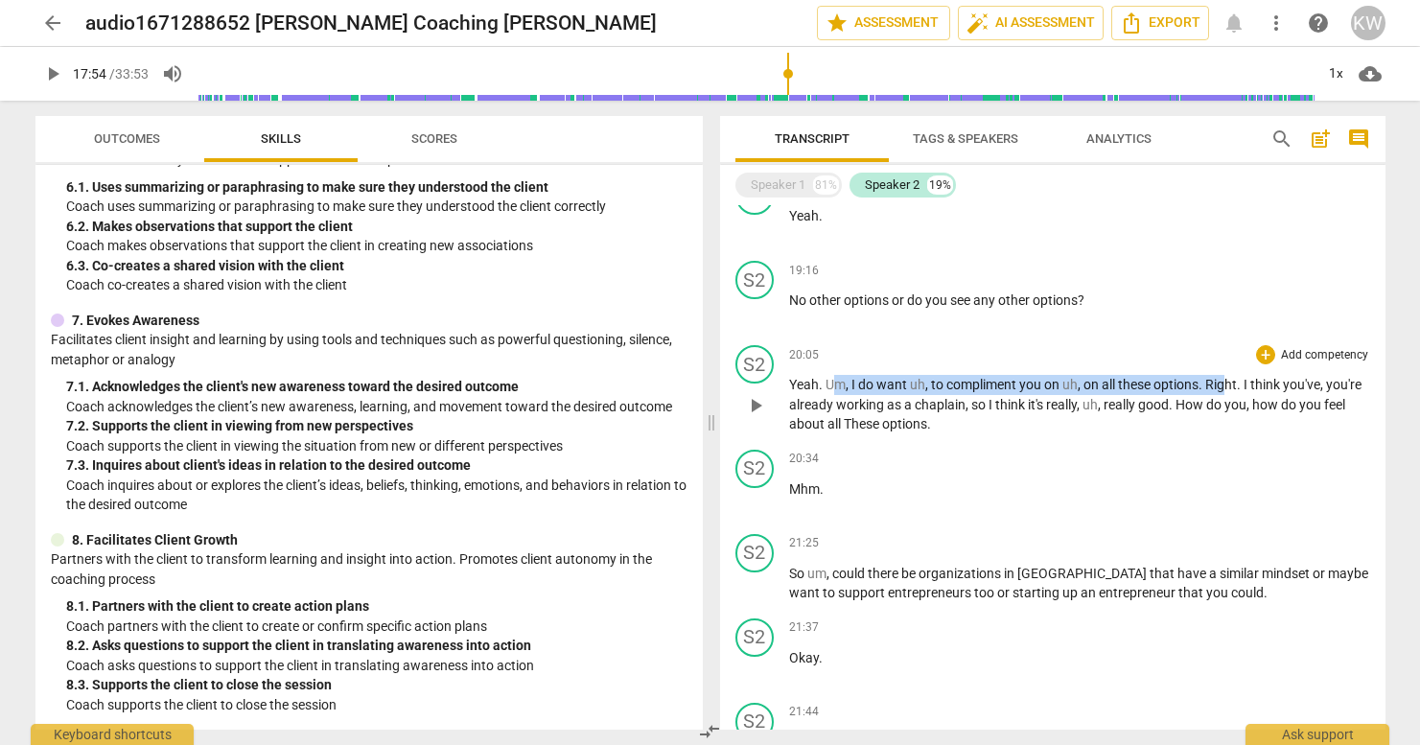
drag, startPoint x: 837, startPoint y: 386, endPoint x: 1224, endPoint y: 385, distance: 387.3
click at [1127, 385] on p "Yeah . Um , I do want uh , to compliment you on uh , on all these options . Rig…" at bounding box center [1079, 404] width 581 height 59
drag, startPoint x: 790, startPoint y: 390, endPoint x: 1246, endPoint y: 383, distance: 456.4
click at [1127, 383] on p "Yeah . Um , I do want uh , to compliment you on uh , on all these options . Rig…" at bounding box center [1079, 404] width 581 height 59
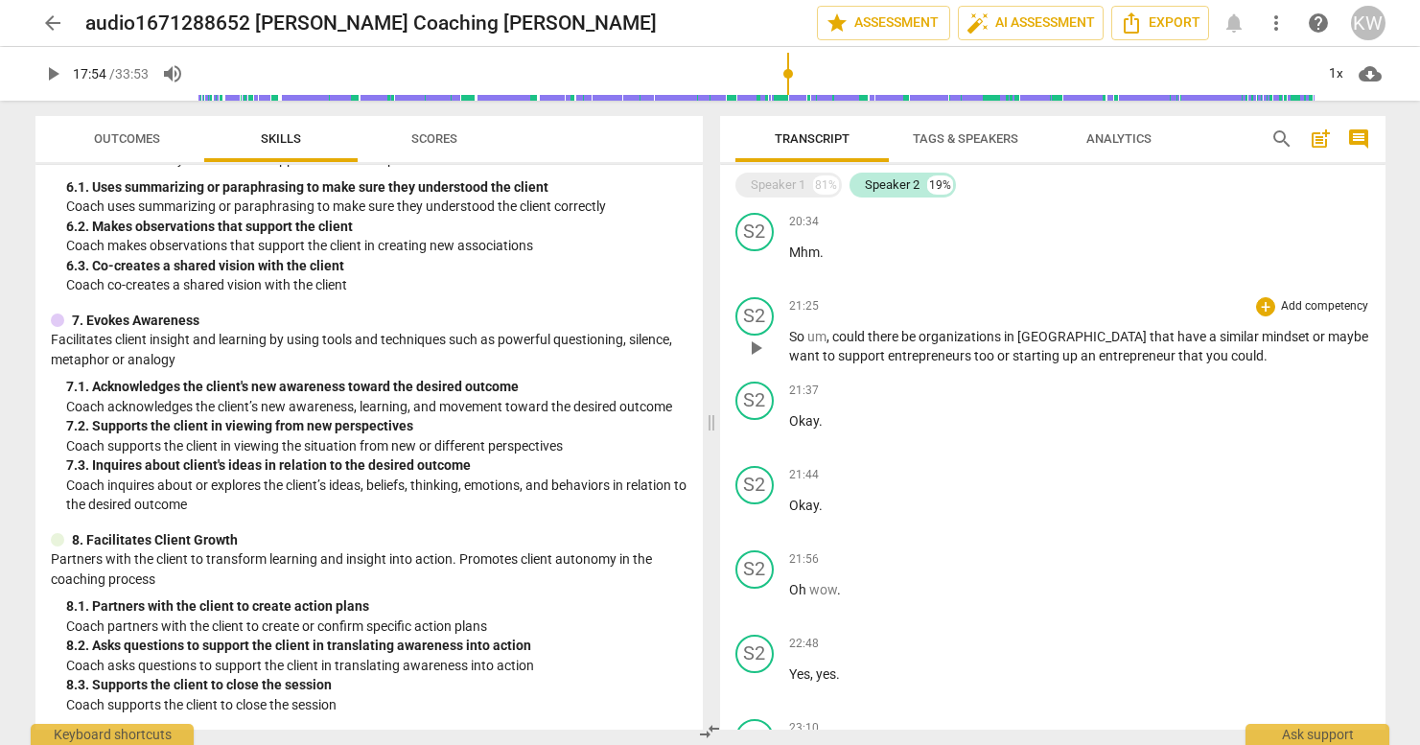
scroll to position [3700, 0]
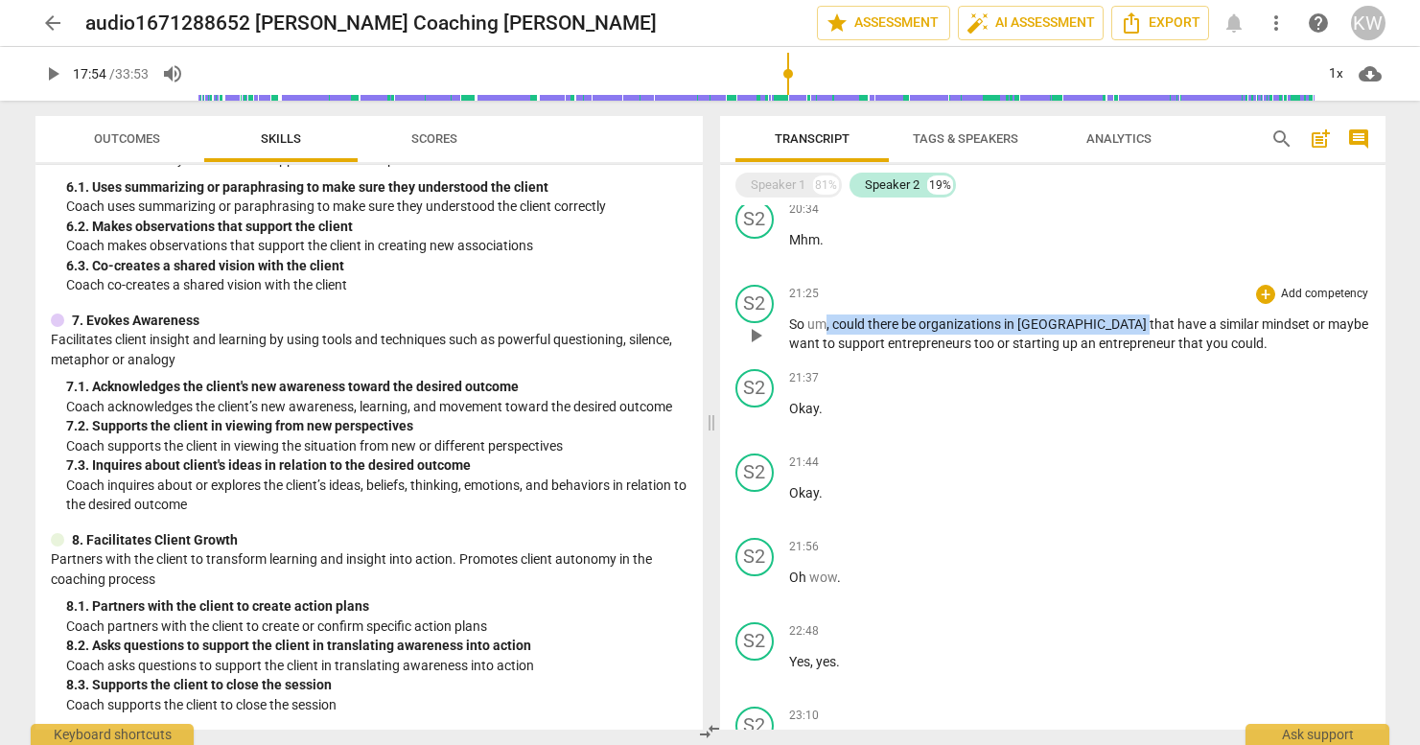
drag, startPoint x: 863, startPoint y: 318, endPoint x: 1069, endPoint y: 326, distance: 206.3
click at [1069, 326] on p "So um , could there be organizations in [GEOGRAPHIC_DATA] that have a similar m…" at bounding box center [1079, 333] width 581 height 39
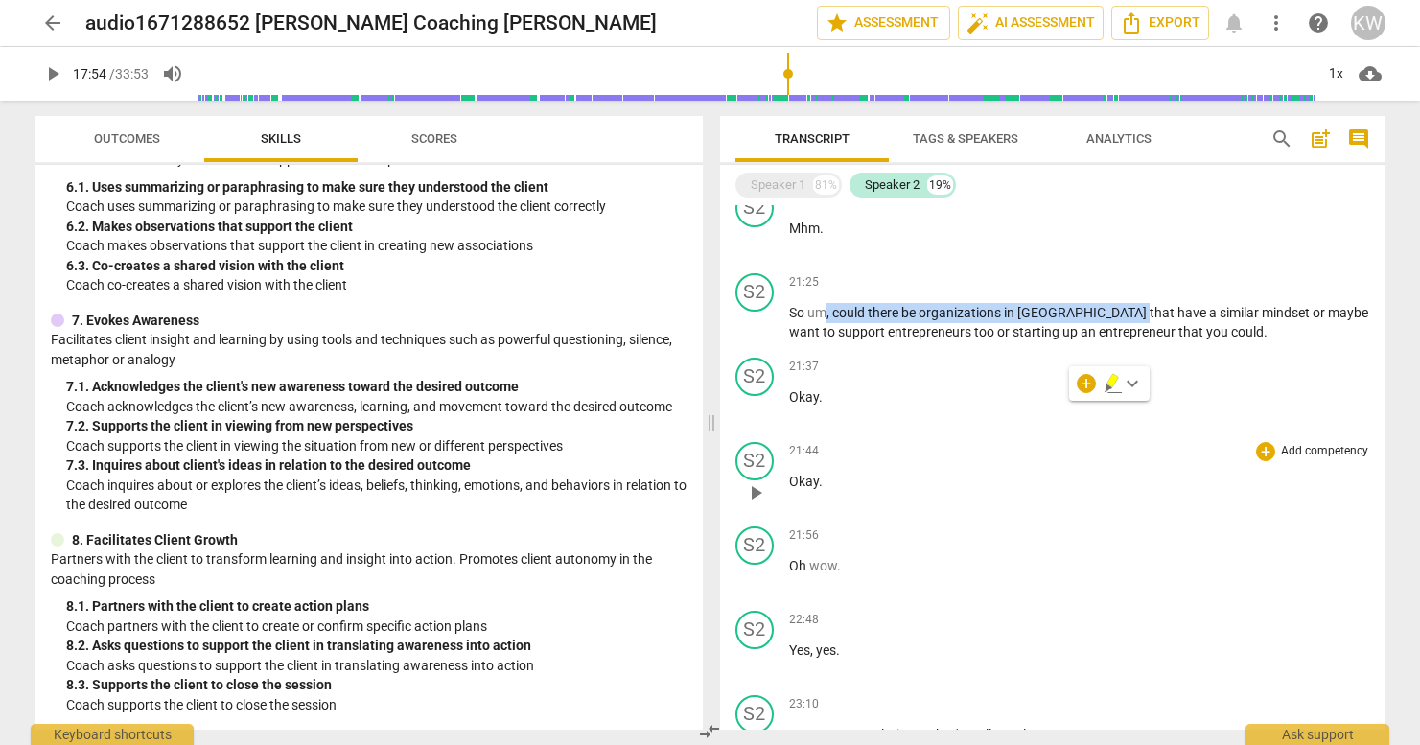
scroll to position [3615, 0]
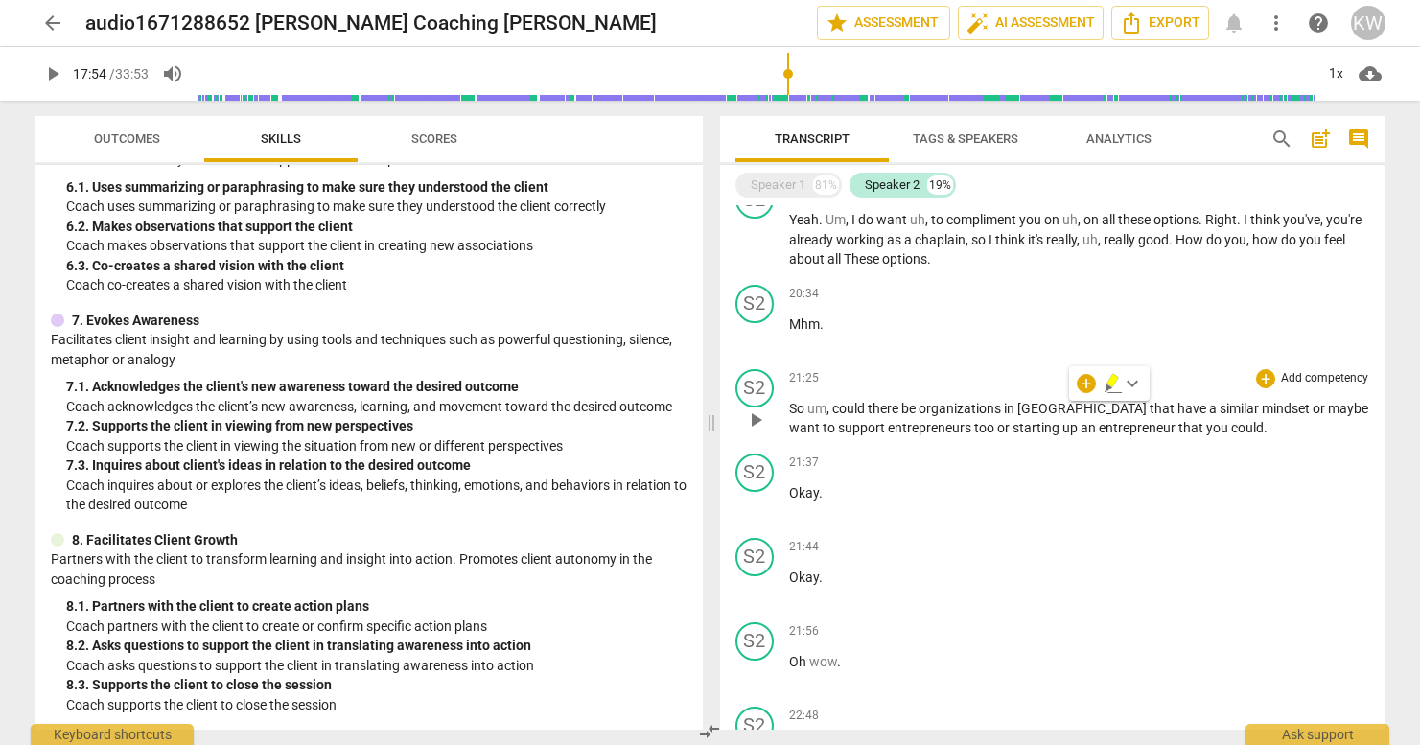
click at [905, 393] on div "21:25 + Add competency keyboard_arrow_right So um , could there be organization…" at bounding box center [1079, 403] width 581 height 69
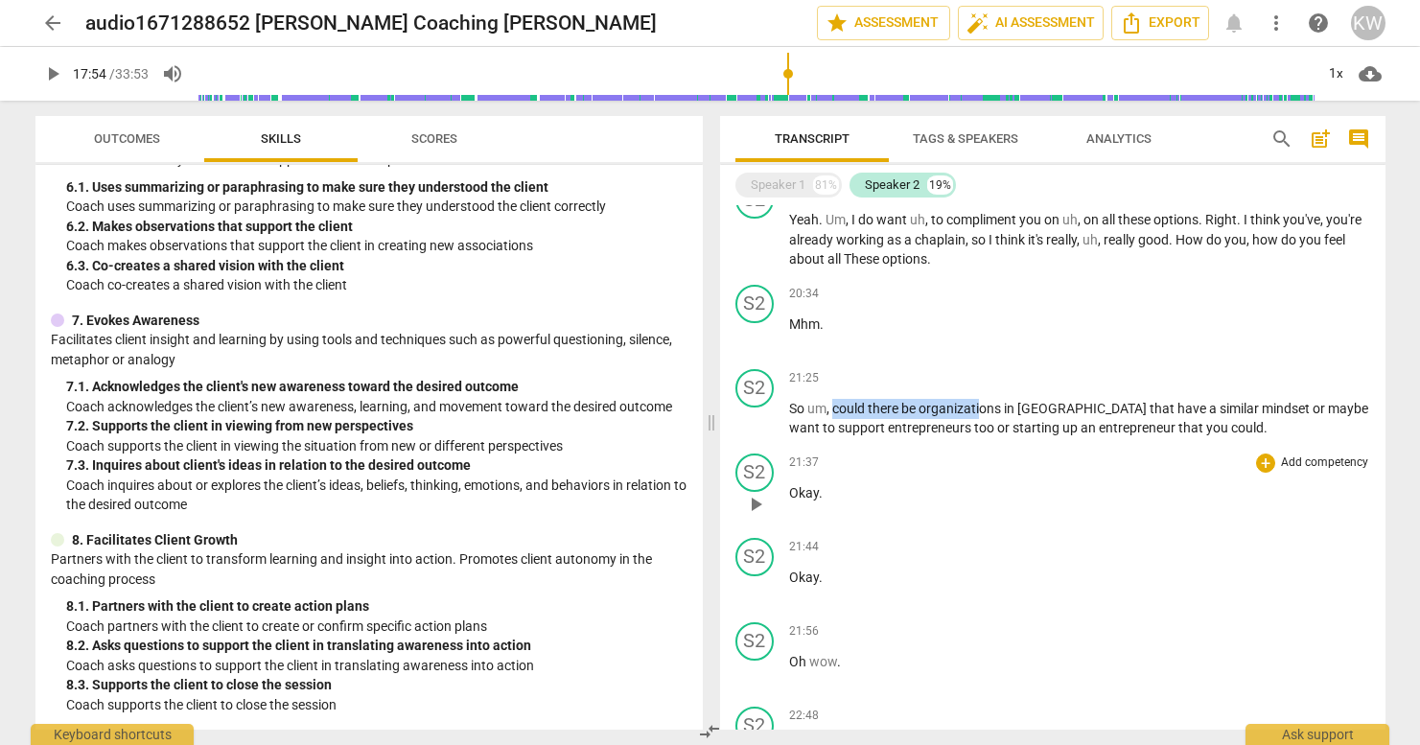
drag, startPoint x: 835, startPoint y: 405, endPoint x: 1109, endPoint y: 474, distance: 282.7
click at [984, 415] on p "So um , could there be organizations in [GEOGRAPHIC_DATA] that have a similar m…" at bounding box center [1079, 418] width 581 height 39
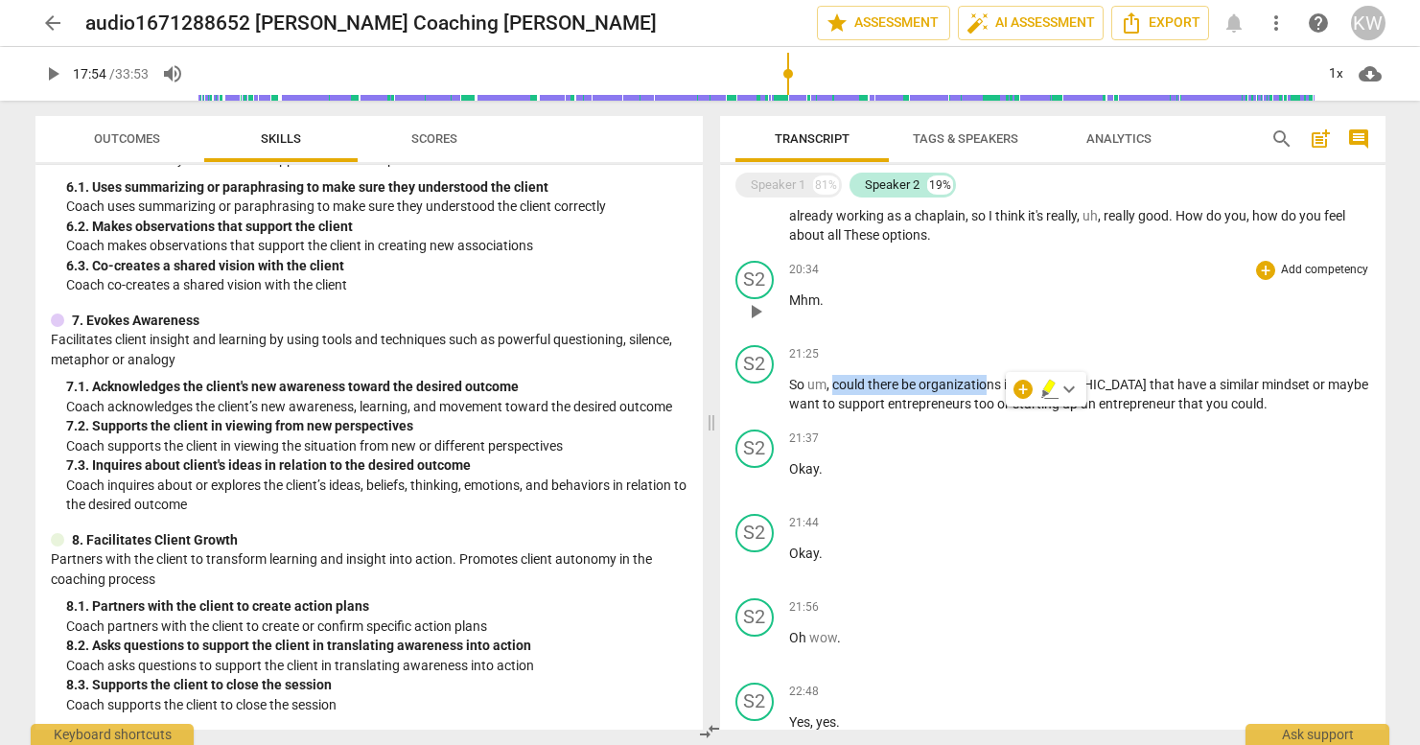
scroll to position [3610, 0]
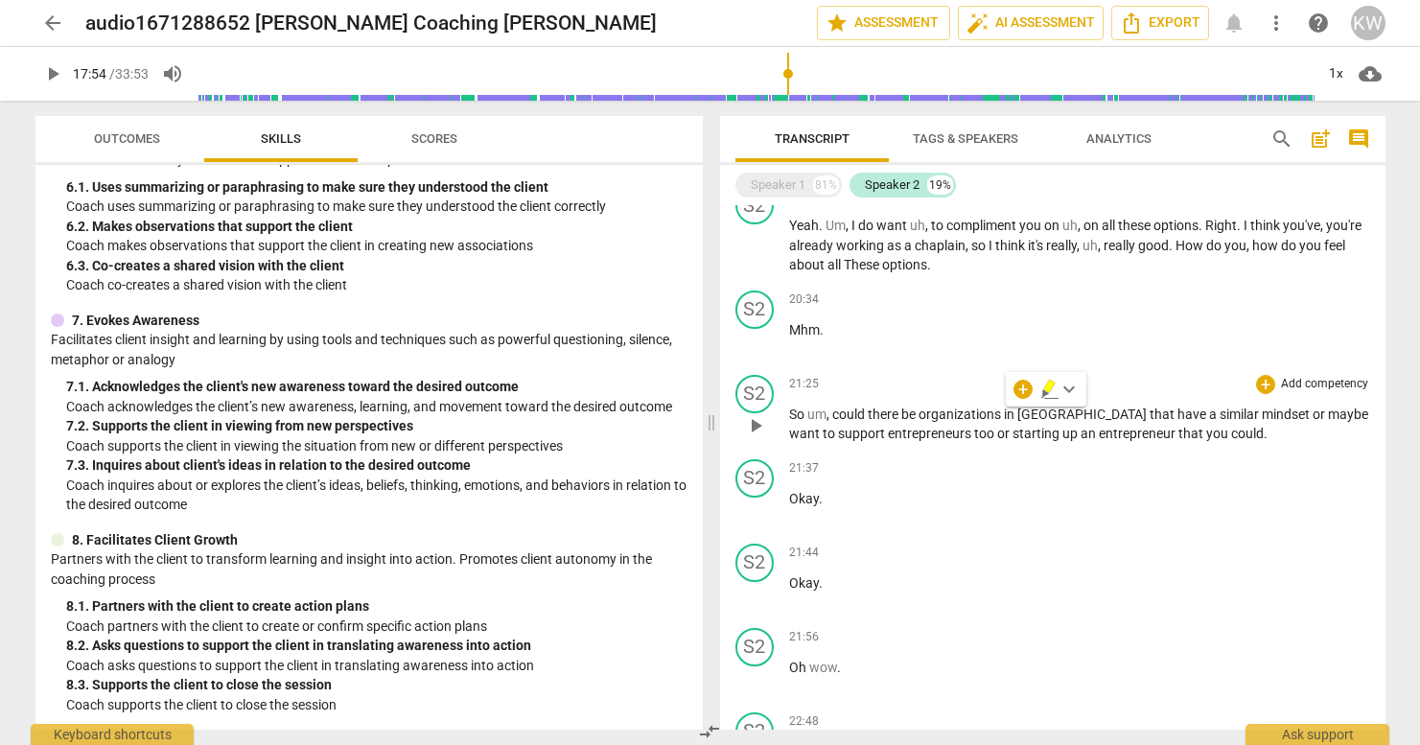
click at [888, 431] on span "entrepreneurs" at bounding box center [931, 433] width 86 height 15
click at [952, 421] on span "organizations" at bounding box center [960, 413] width 85 height 15
drag, startPoint x: 825, startPoint y: 420, endPoint x: 966, endPoint y: 419, distance: 140.9
click at [966, 419] on p "So um , could there be organizations in [GEOGRAPHIC_DATA] that have a similar m…" at bounding box center [1079, 424] width 581 height 39
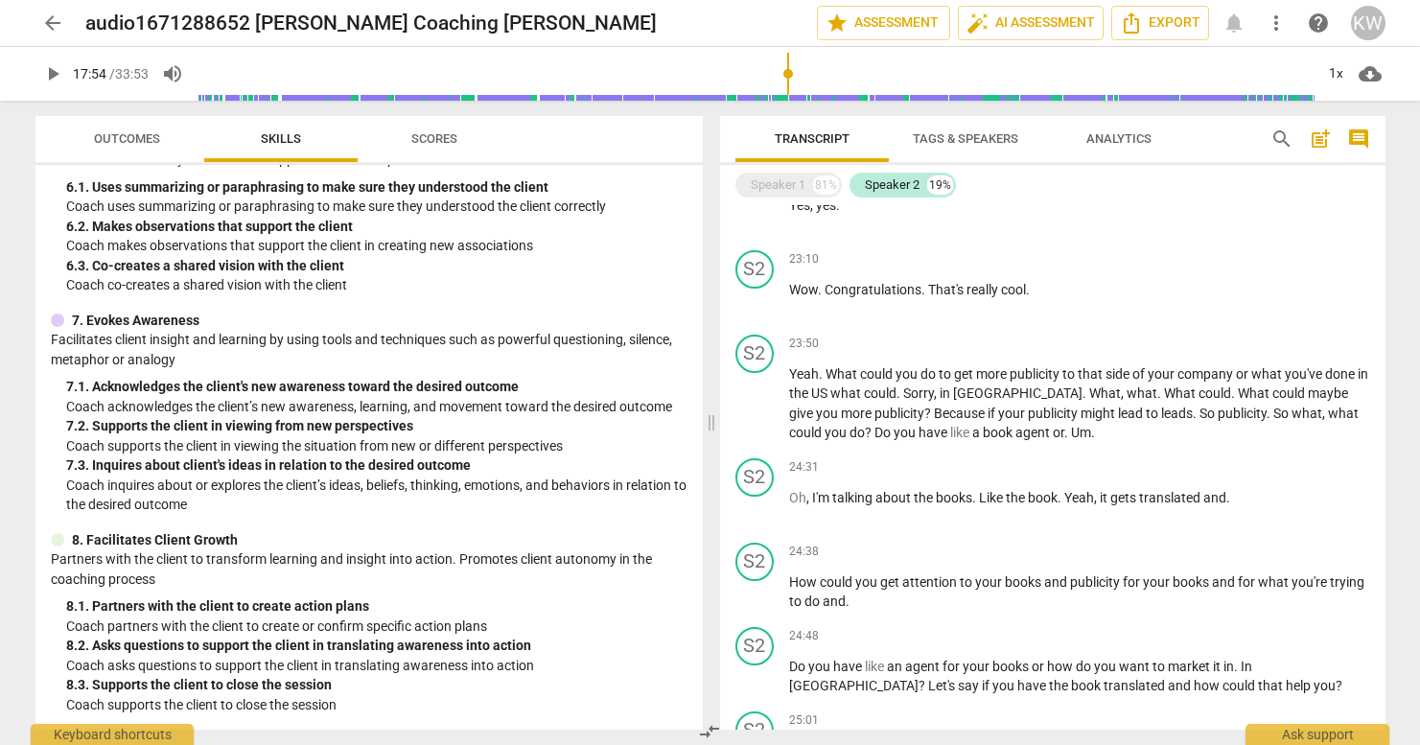
scroll to position [4159, 0]
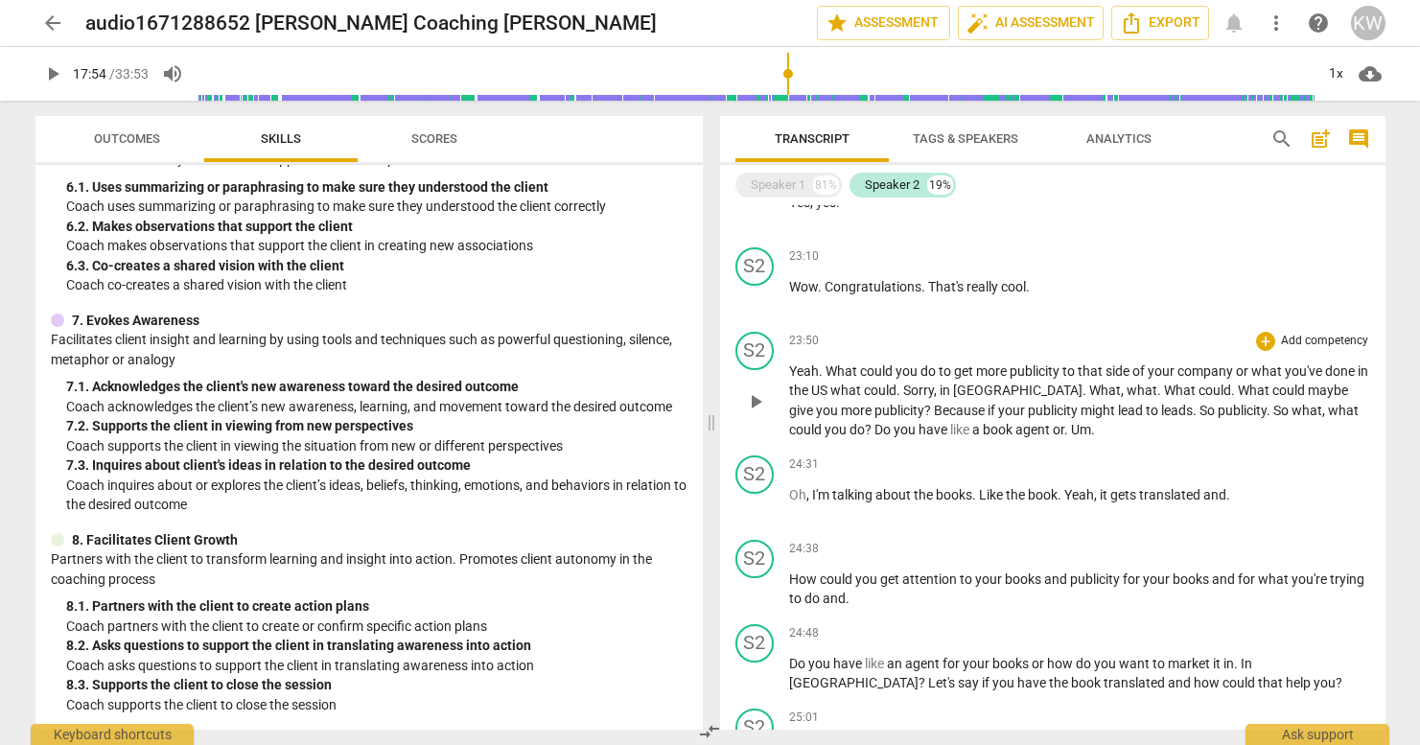
drag, startPoint x: 758, startPoint y: 403, endPoint x: 884, endPoint y: 423, distance: 127.2
click at [758, 403] on span "play_arrow" at bounding box center [755, 401] width 23 height 23
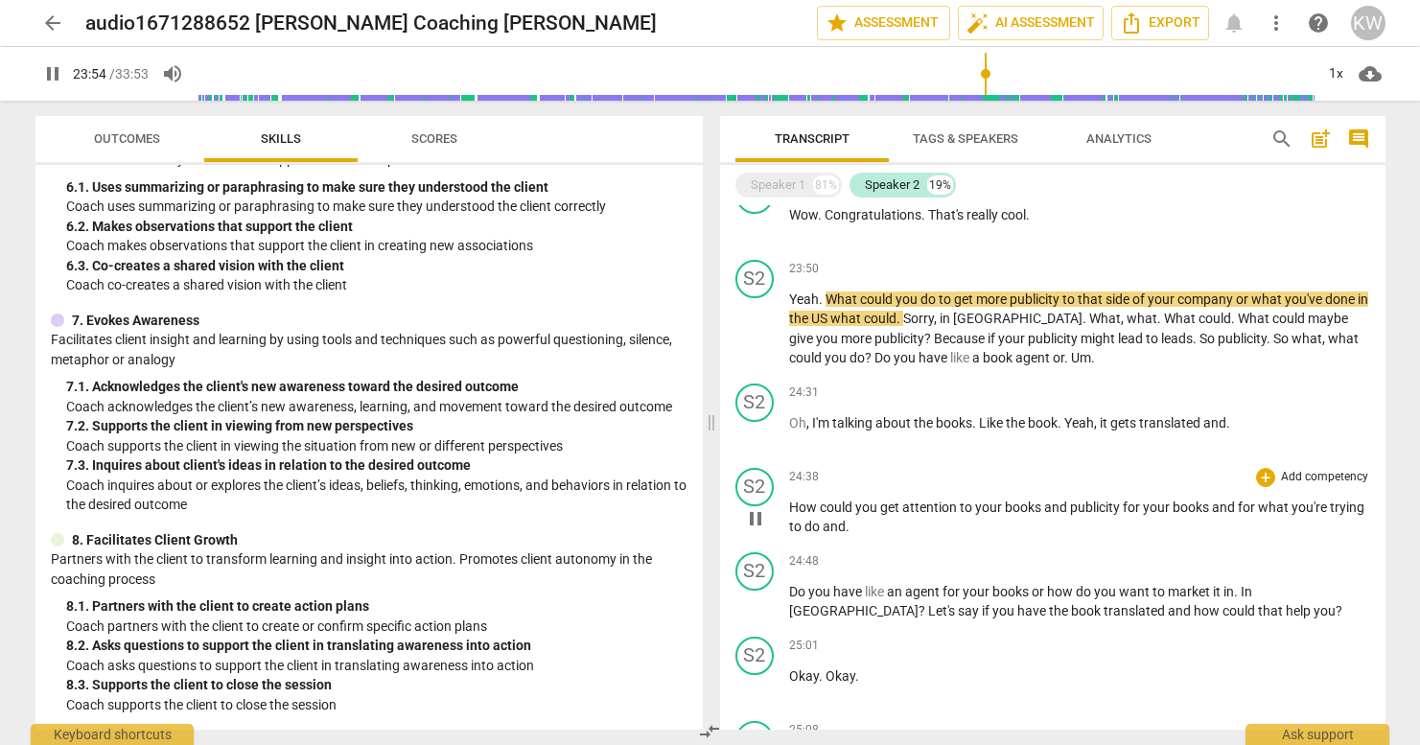
scroll to position [4232, 0]
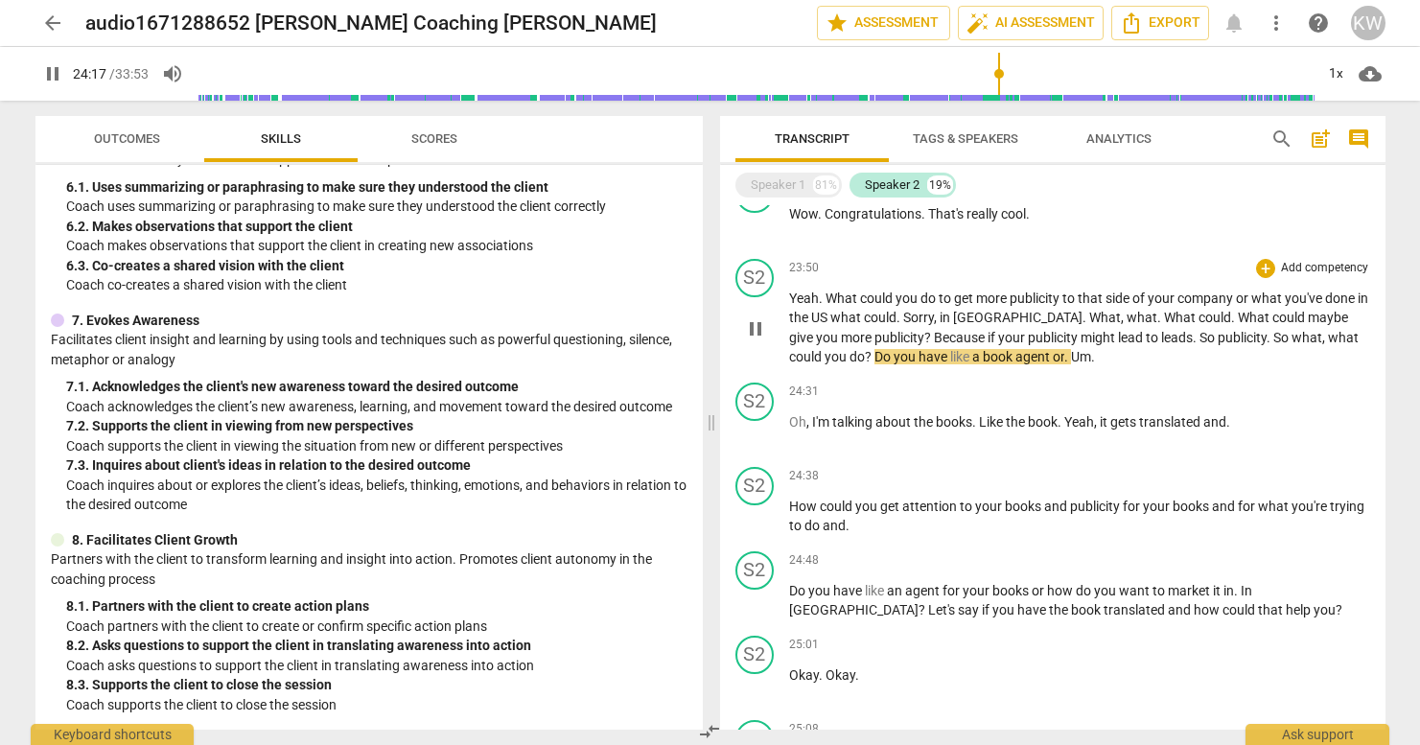
drag, startPoint x: 820, startPoint y: 367, endPoint x: 803, endPoint y: 362, distance: 17.0
click at [820, 367] on div "S2 play_arrow pause 23:50 + Add competency keyboard_arrow_right Yeah . What cou…" at bounding box center [1052, 313] width 665 height 124
drag, startPoint x: 749, startPoint y: 331, endPoint x: 771, endPoint y: 340, distance: 24.0
click at [749, 331] on span "pause" at bounding box center [755, 328] width 23 height 23
type input "1459"
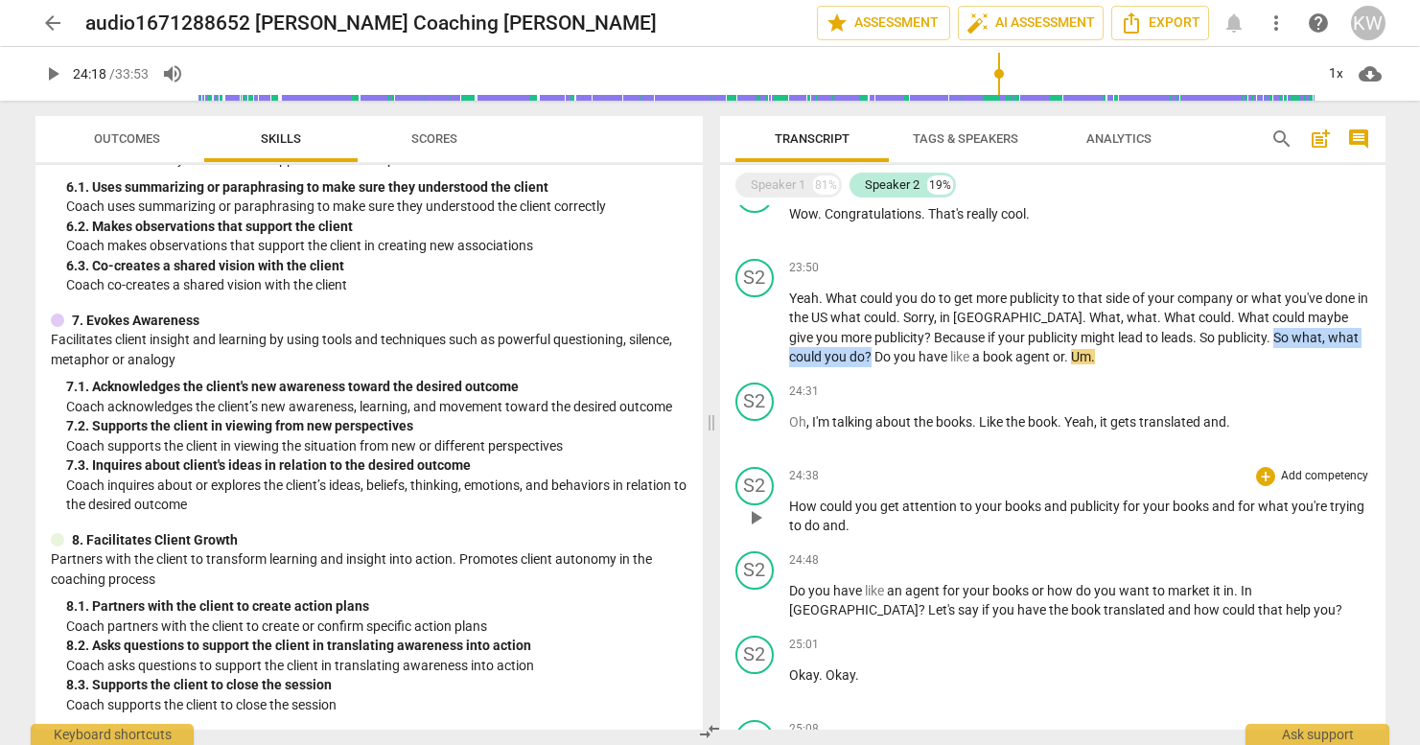
drag, startPoint x: 1196, startPoint y: 334, endPoint x: 1345, endPoint y: 476, distance: 206.2
click at [1127, 342] on p "Yeah . What could you do to get more publicity to that side of your company or …" at bounding box center [1079, 328] width 581 height 79
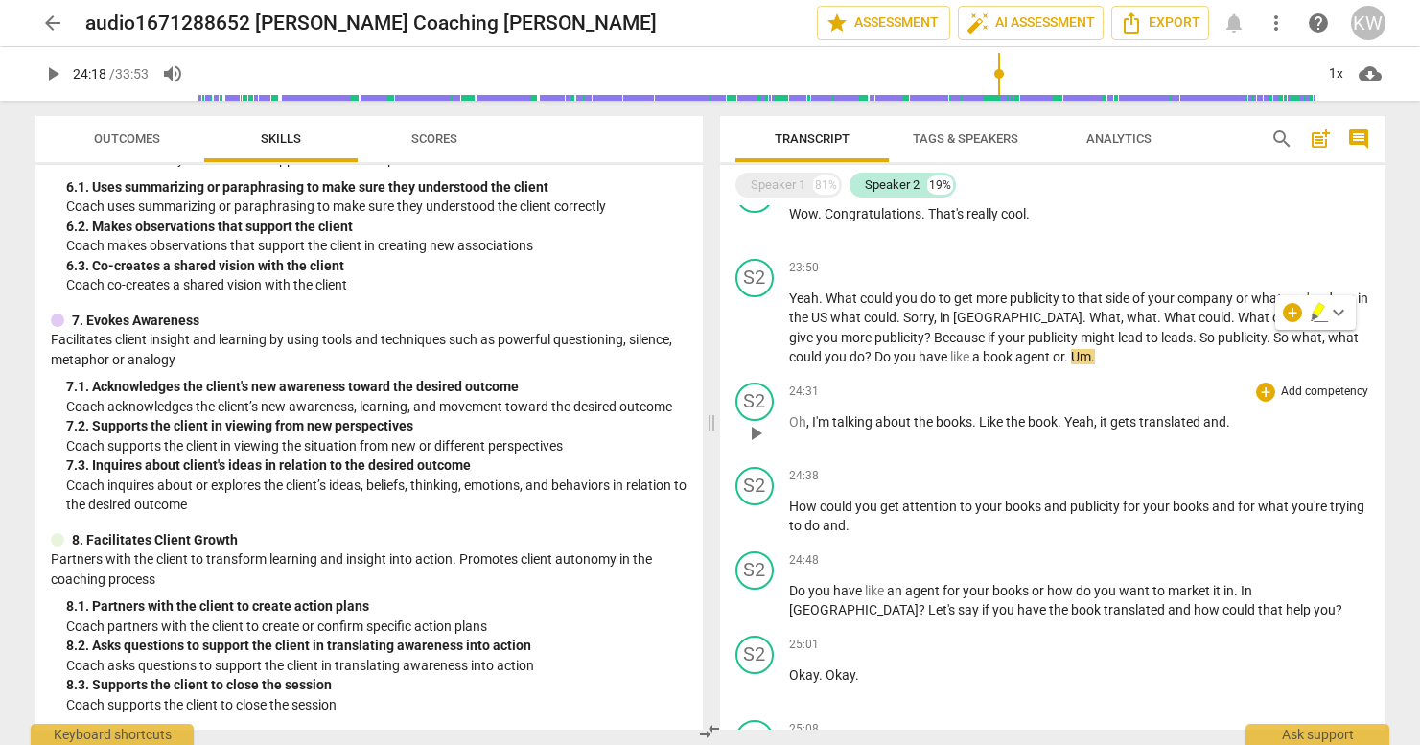
click at [1028, 447] on div "24:31 + Add competency keyboard_arrow_right Oh , I'm talking about the books . …" at bounding box center [1079, 417] width 581 height 69
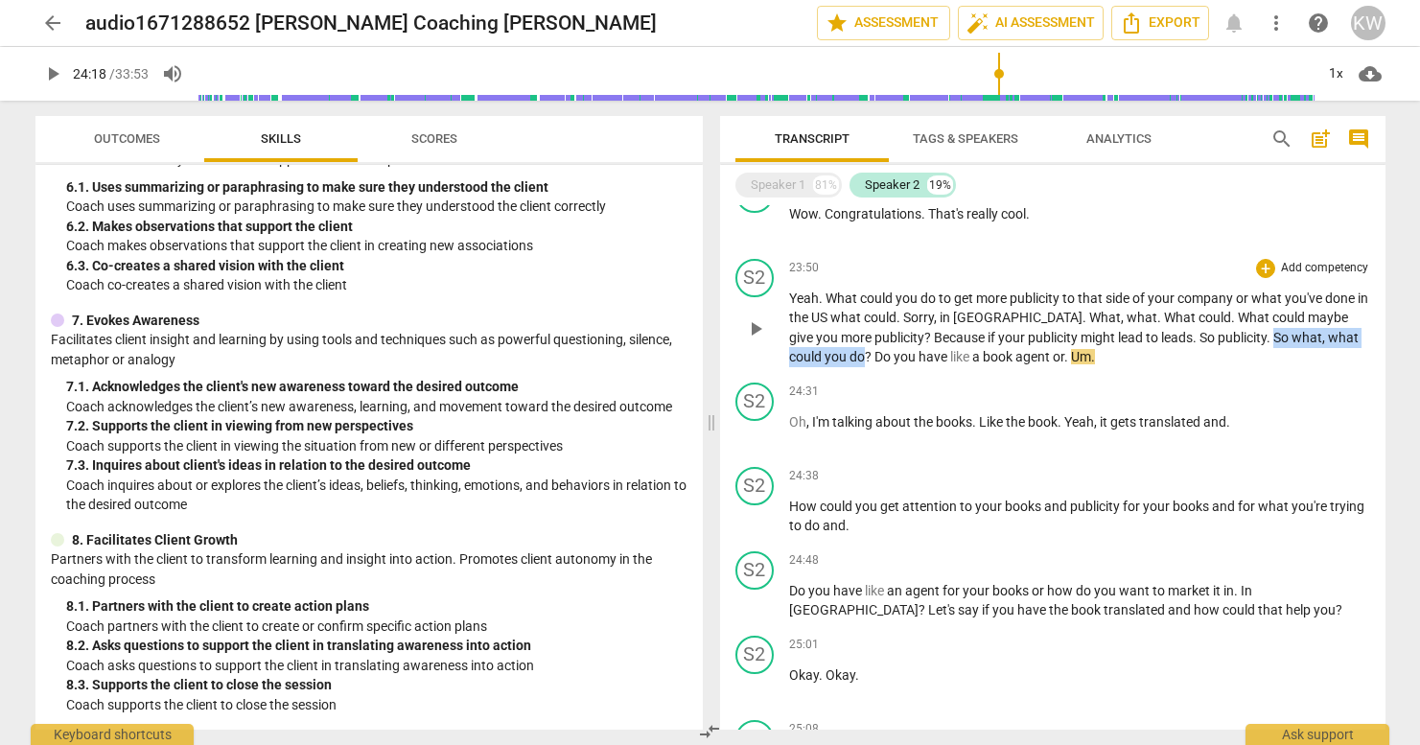
drag, startPoint x: 1196, startPoint y: 337, endPoint x: 1298, endPoint y: 374, distance: 109.2
click at [1127, 339] on p "Yeah . What could you do to get more publicity to that side of your company or …" at bounding box center [1079, 328] width 581 height 79
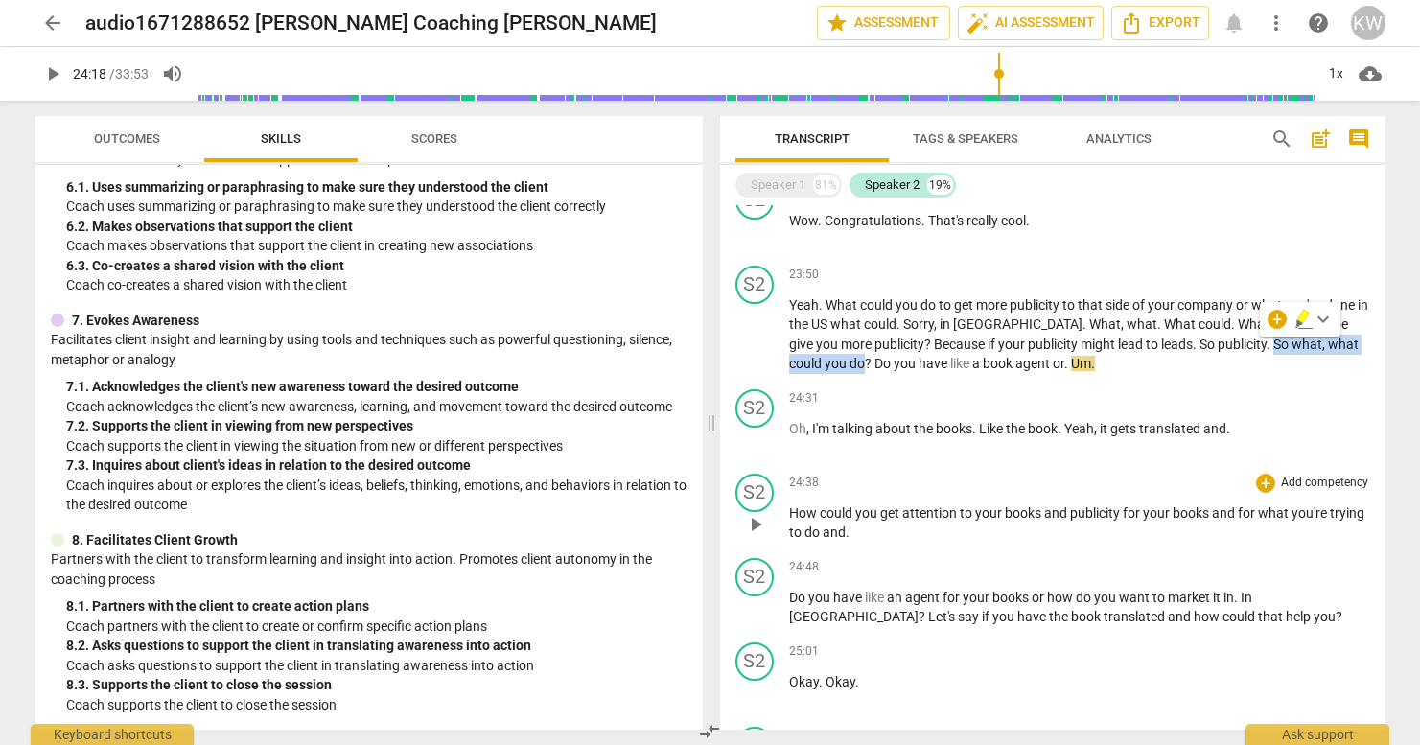
scroll to position [4230, 0]
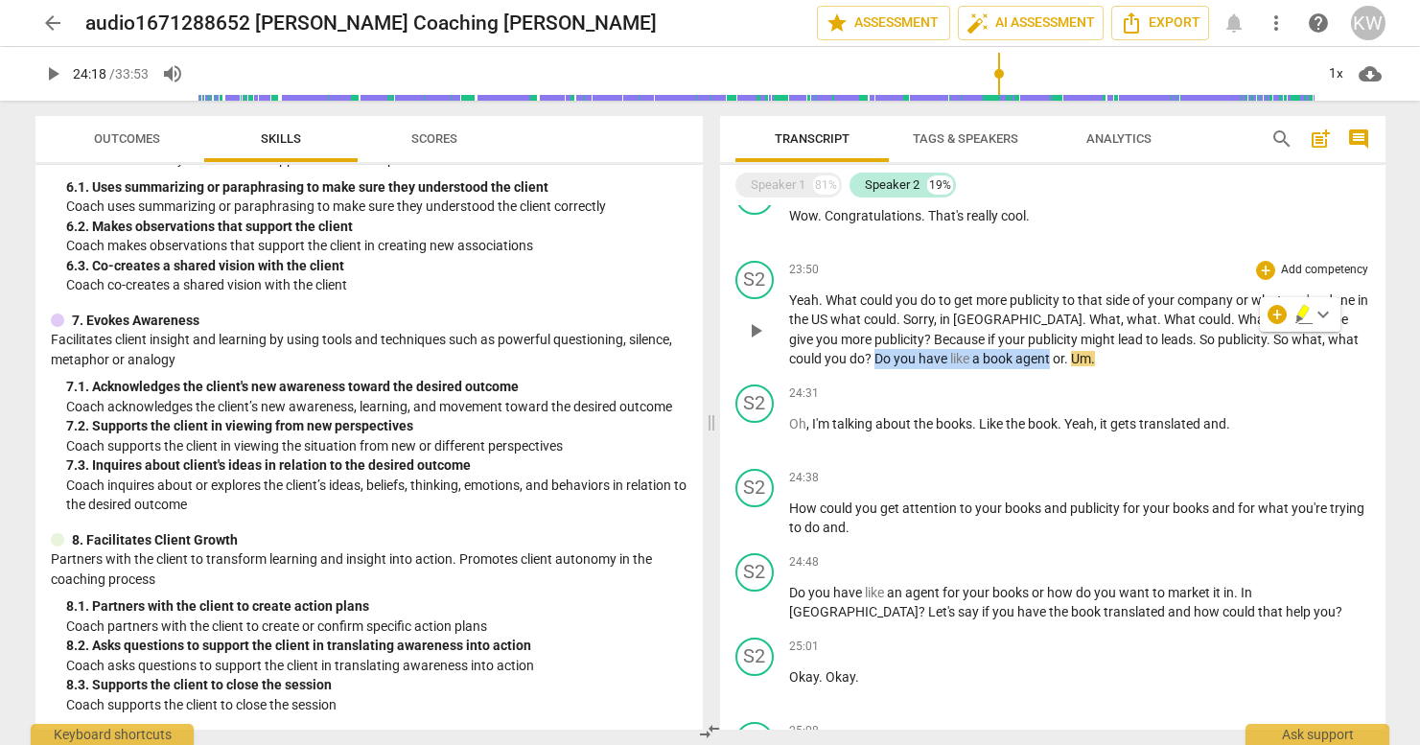
drag, startPoint x: 791, startPoint y: 355, endPoint x: 964, endPoint y: 364, distance: 173.8
click at [964, 364] on p "Yeah . What could you do to get more publicity to that side of your company or …" at bounding box center [1079, 329] width 581 height 79
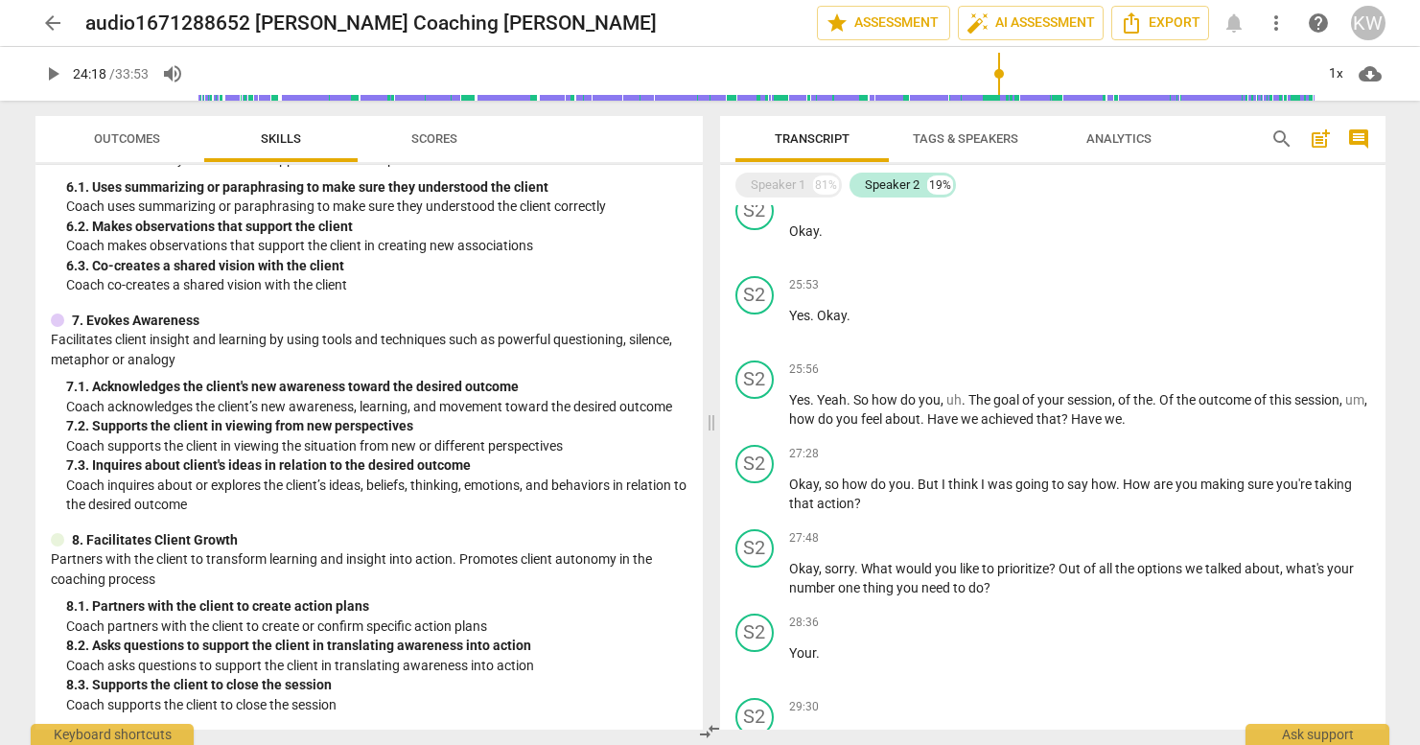
scroll to position [4782, 0]
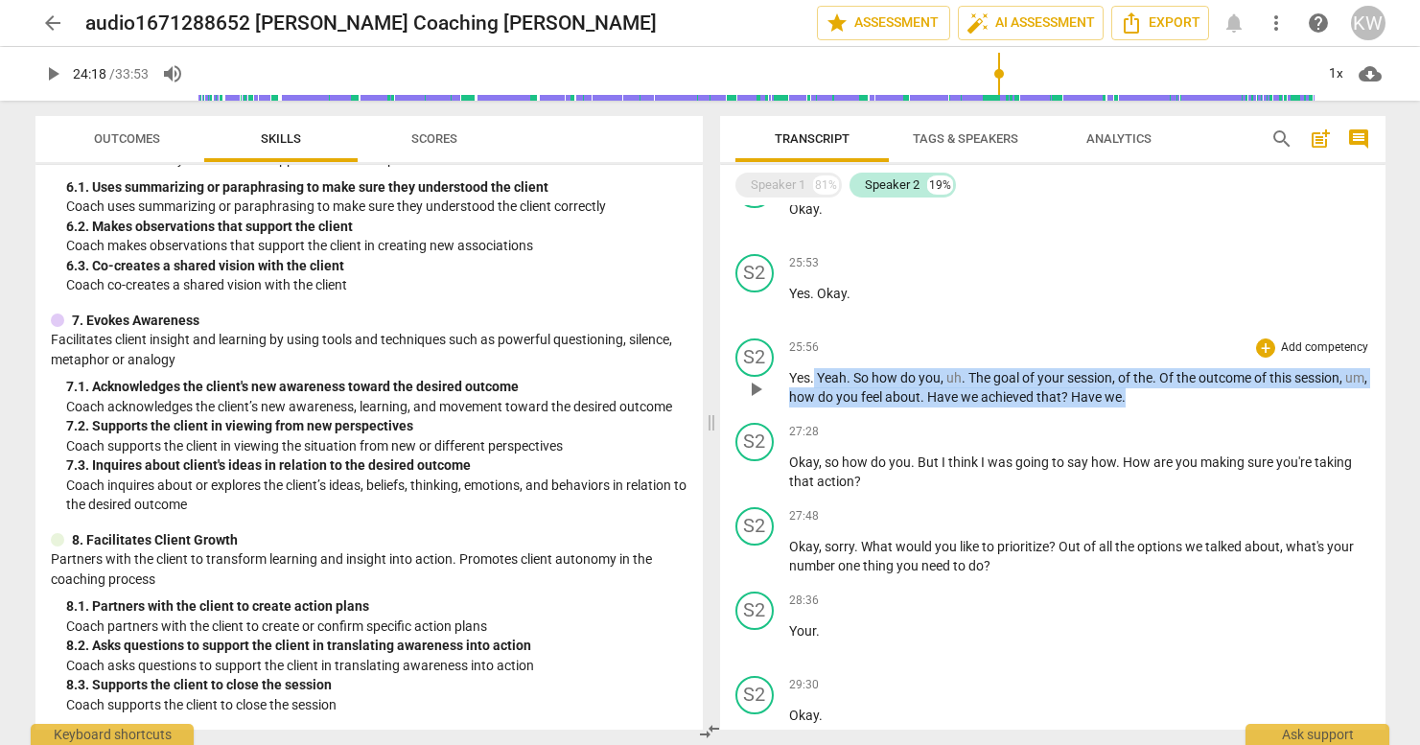
drag, startPoint x: 1151, startPoint y: 404, endPoint x: 900, endPoint y: 398, distance: 251.2
click at [813, 368] on p "Yes . Yeah . So how do you , uh . The goal of your session , of the . Of the ou…" at bounding box center [1079, 387] width 581 height 39
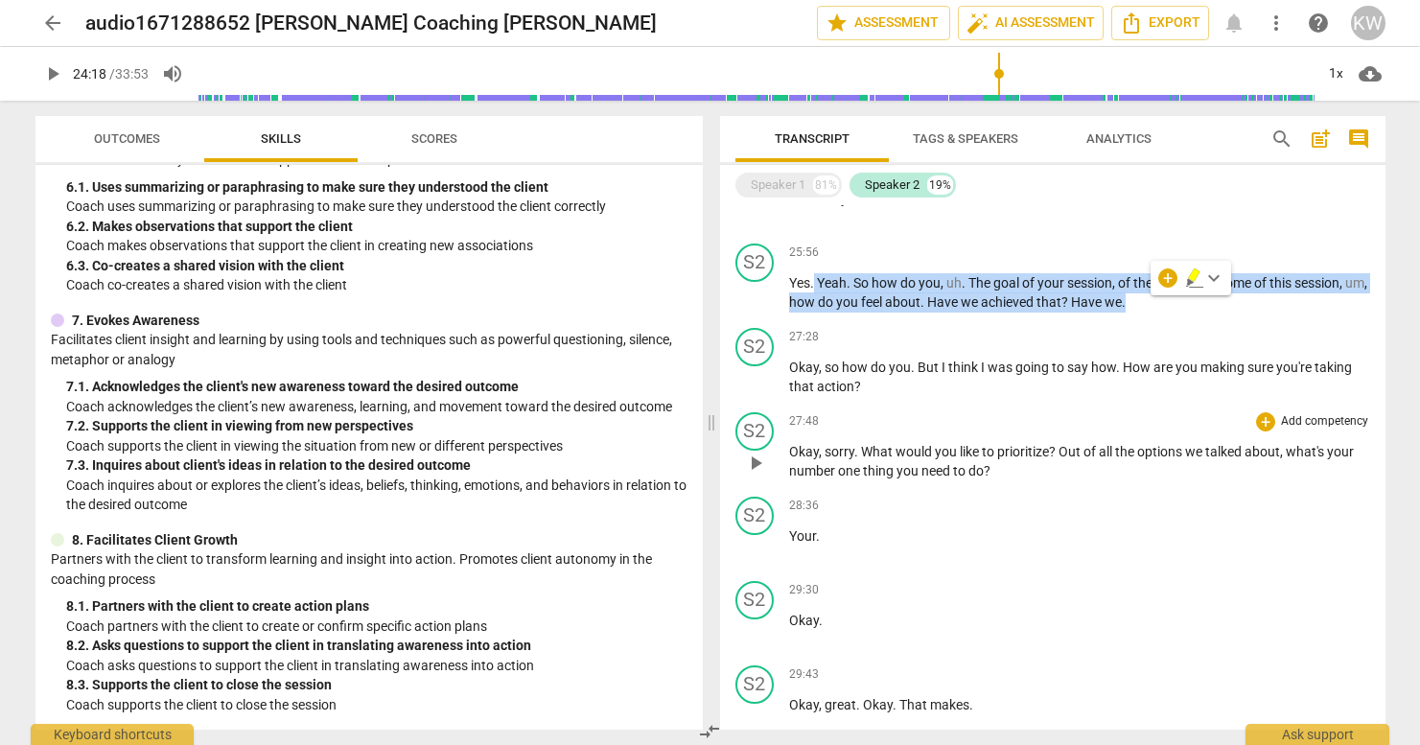
scroll to position [4887, 0]
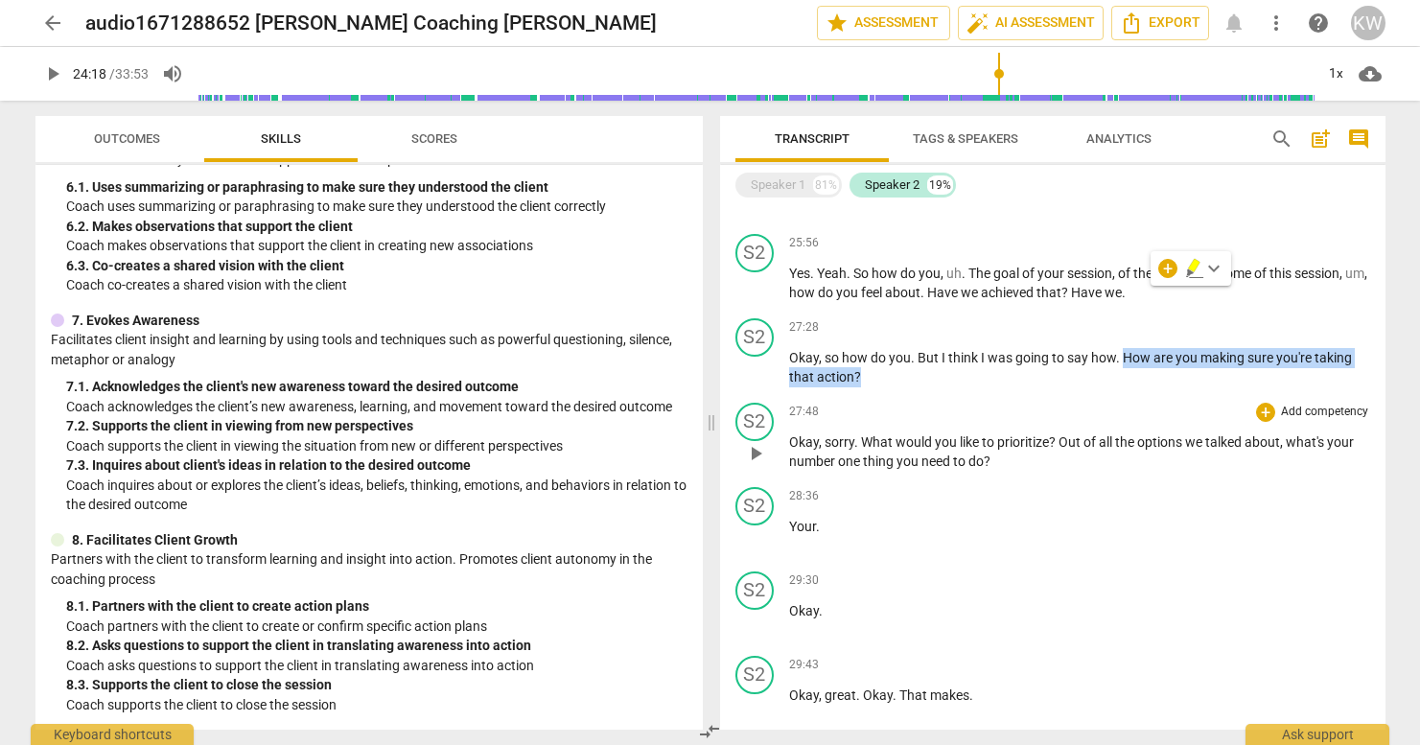
drag, startPoint x: 1125, startPoint y: 353, endPoint x: 1141, endPoint y: 394, distance: 44.3
click at [1127, 394] on div "S1 play_arrow pause 00:03 + Add competency keyboard_arrow_right Is that okay ? …" at bounding box center [1052, 467] width 665 height 524
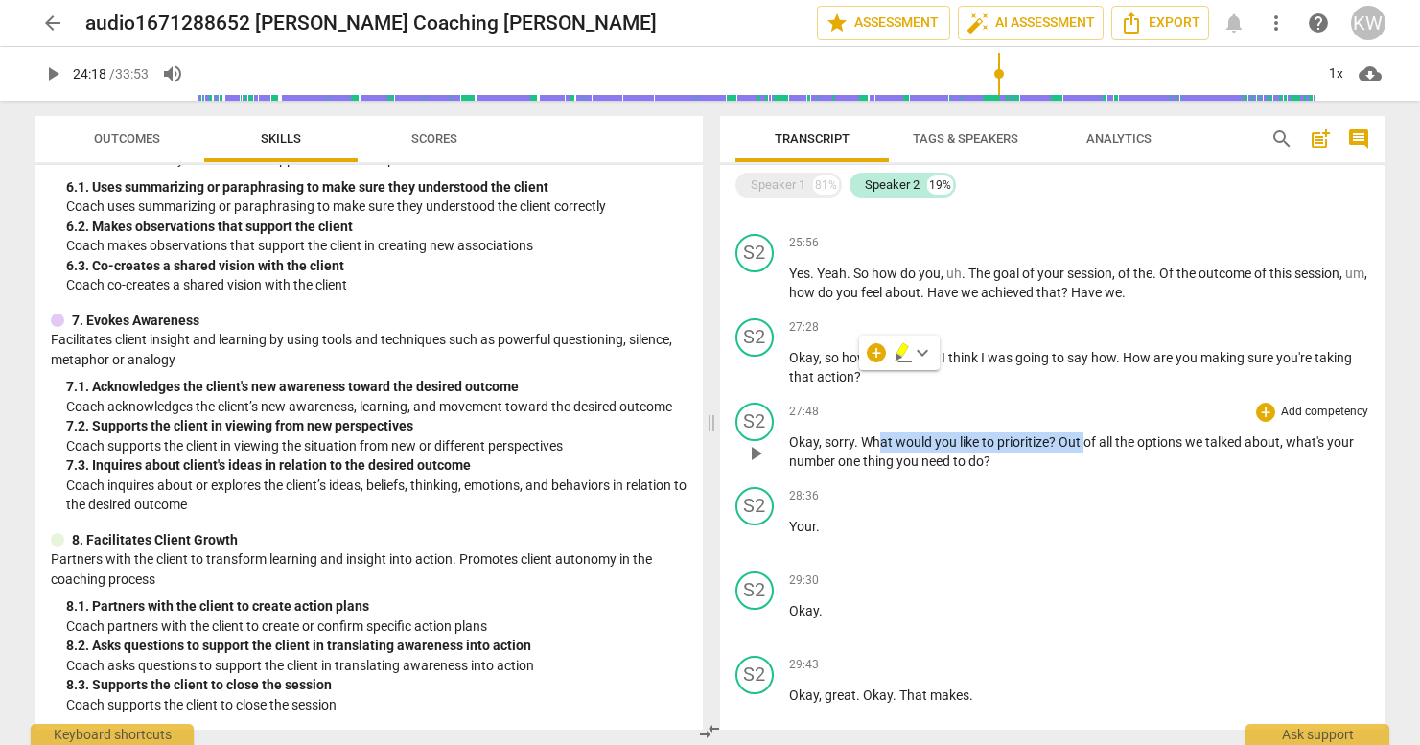
drag, startPoint x: 878, startPoint y: 438, endPoint x: 1081, endPoint y: 451, distance: 203.6
click at [1081, 451] on p "Okay , sorry . What would you like to prioritize ? Out of all the options we ta…" at bounding box center [1079, 451] width 581 height 39
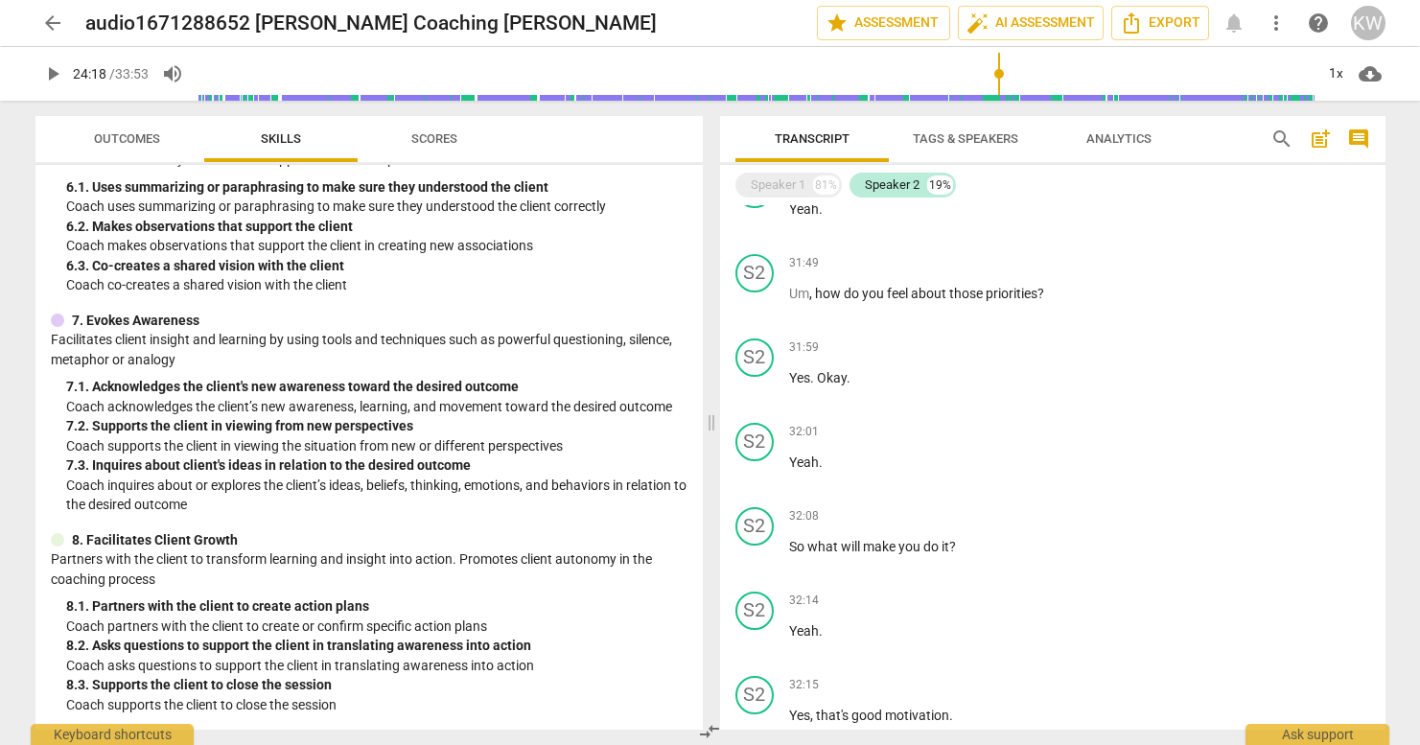
scroll to position [5794, 0]
drag, startPoint x: 858, startPoint y: 291, endPoint x: 1094, endPoint y: 430, distance: 273.3
click at [1104, 314] on div "31:49 + Add competency keyboard_arrow_right Um , how do you feel about those pr…" at bounding box center [1079, 289] width 581 height 69
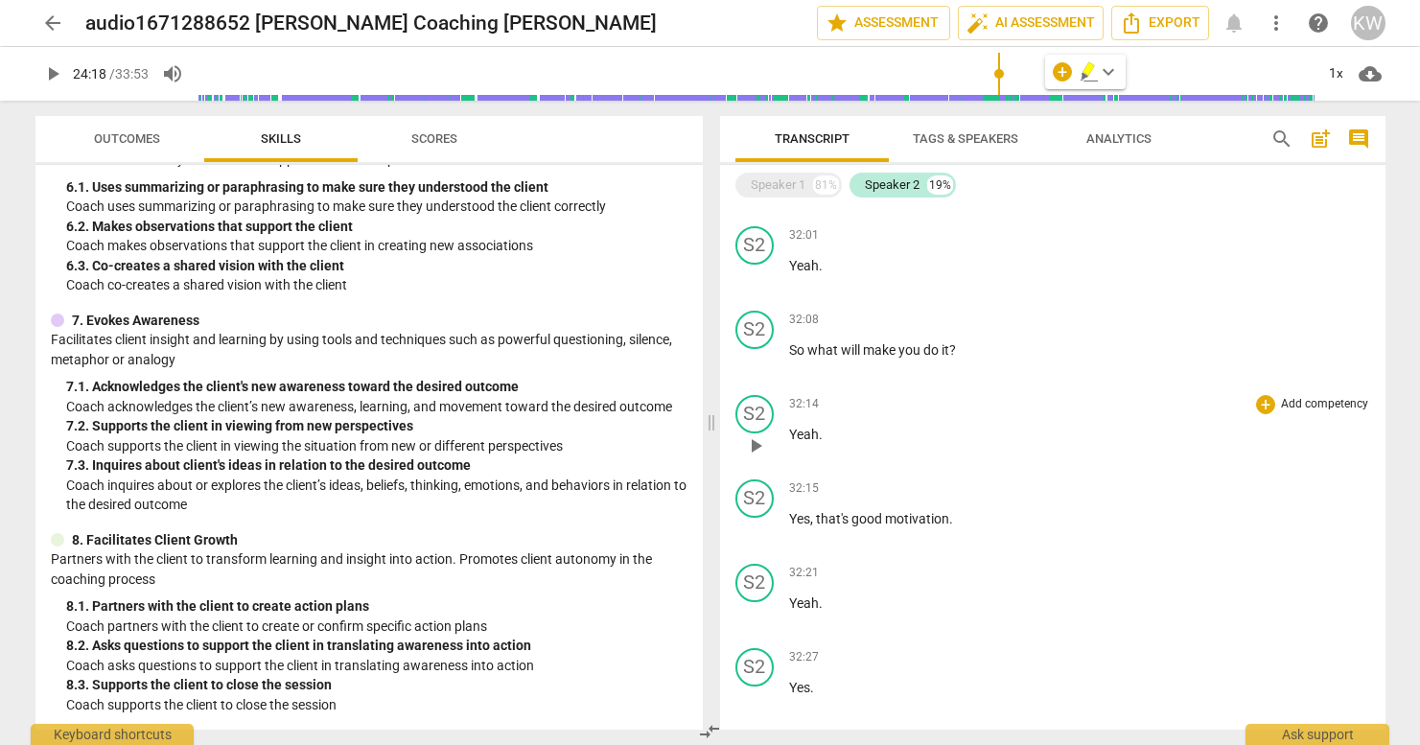
scroll to position [6024, 0]
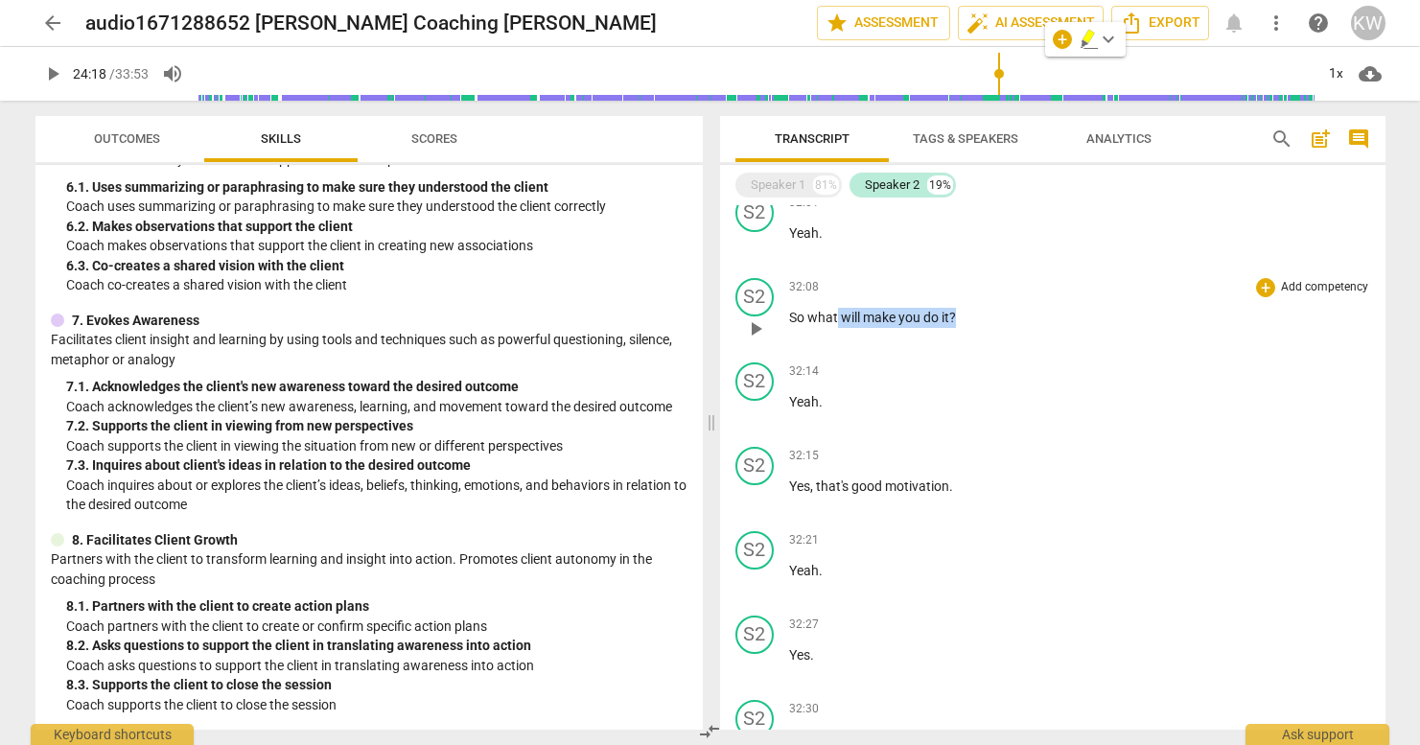
drag, startPoint x: 837, startPoint y: 311, endPoint x: 1045, endPoint y: 328, distance: 208.8
click at [1045, 328] on div "32:08 + Add competency keyboard_arrow_right So what will make you do it ?" at bounding box center [1079, 312] width 581 height 69
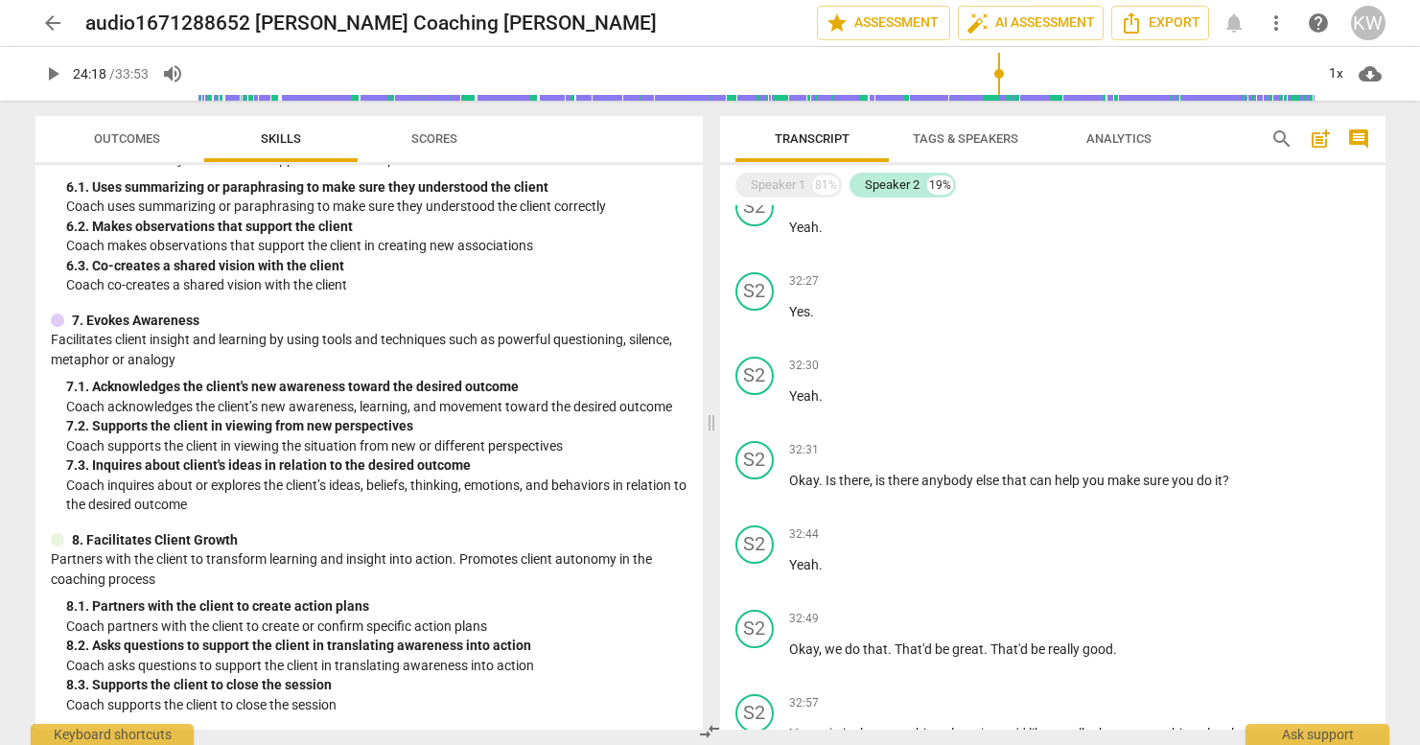
scroll to position [6374, 0]
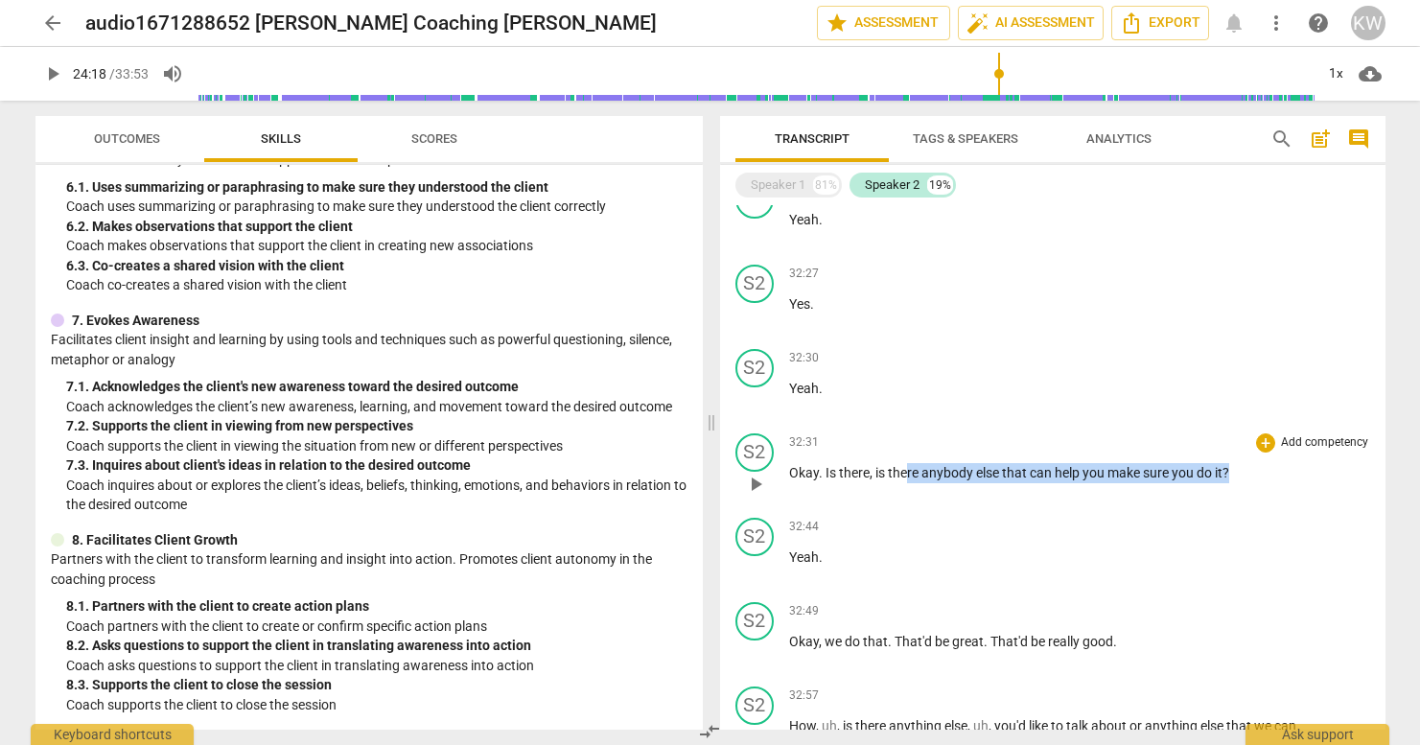
drag, startPoint x: 905, startPoint y: 470, endPoint x: 1187, endPoint y: 489, distance: 282.5
click at [1127, 489] on div "32:31 + Add competency keyboard_arrow_right Okay . Is there , is there anybody …" at bounding box center [1079, 467] width 581 height 69
click at [1127, 498] on div "32:31 + Add competency keyboard_arrow_right Okay . Is there , is there anybody …" at bounding box center [1079, 467] width 581 height 69
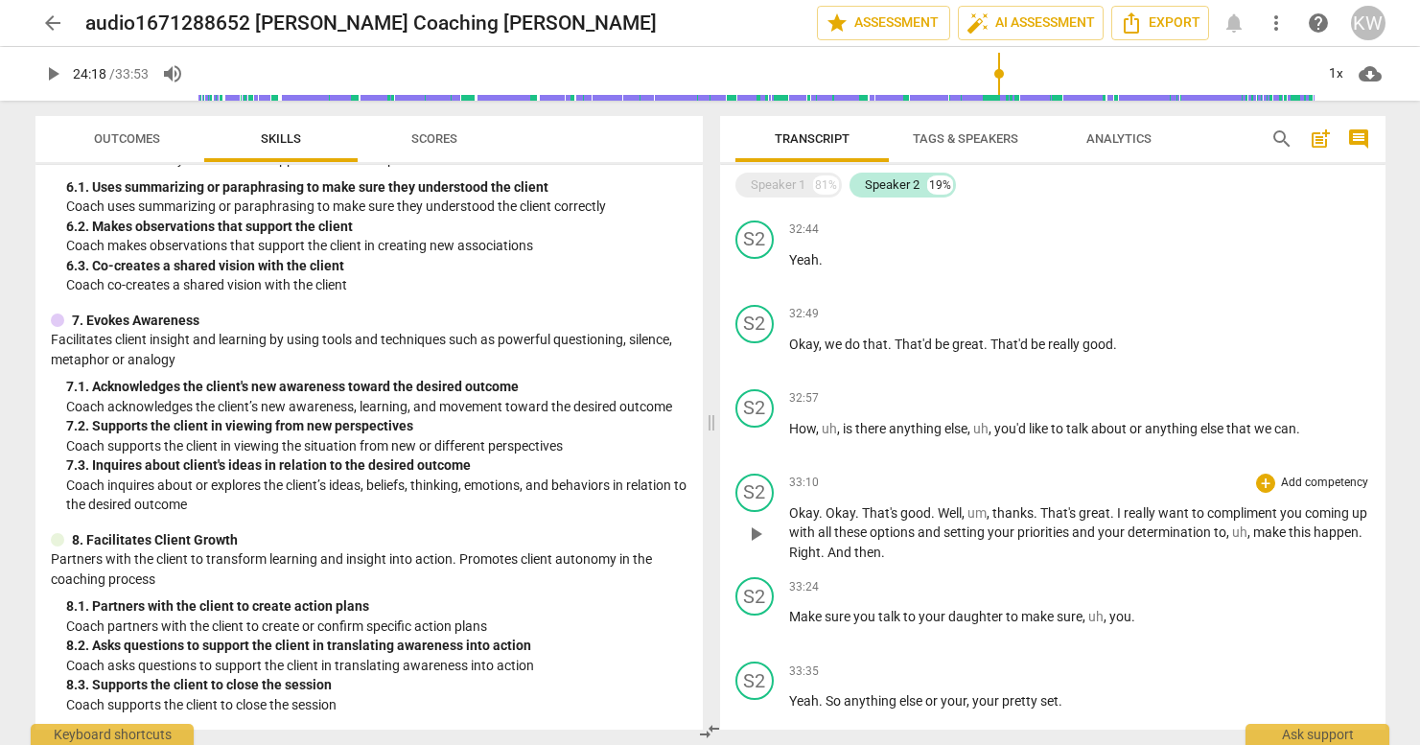
scroll to position [6670, 0]
drag, startPoint x: 1004, startPoint y: 435, endPoint x: 1143, endPoint y: 469, distance: 143.0
click at [1127, 445] on div "32:57 + Add competency keyboard_arrow_right How , uh , is there anything else ,…" at bounding box center [1079, 425] width 581 height 69
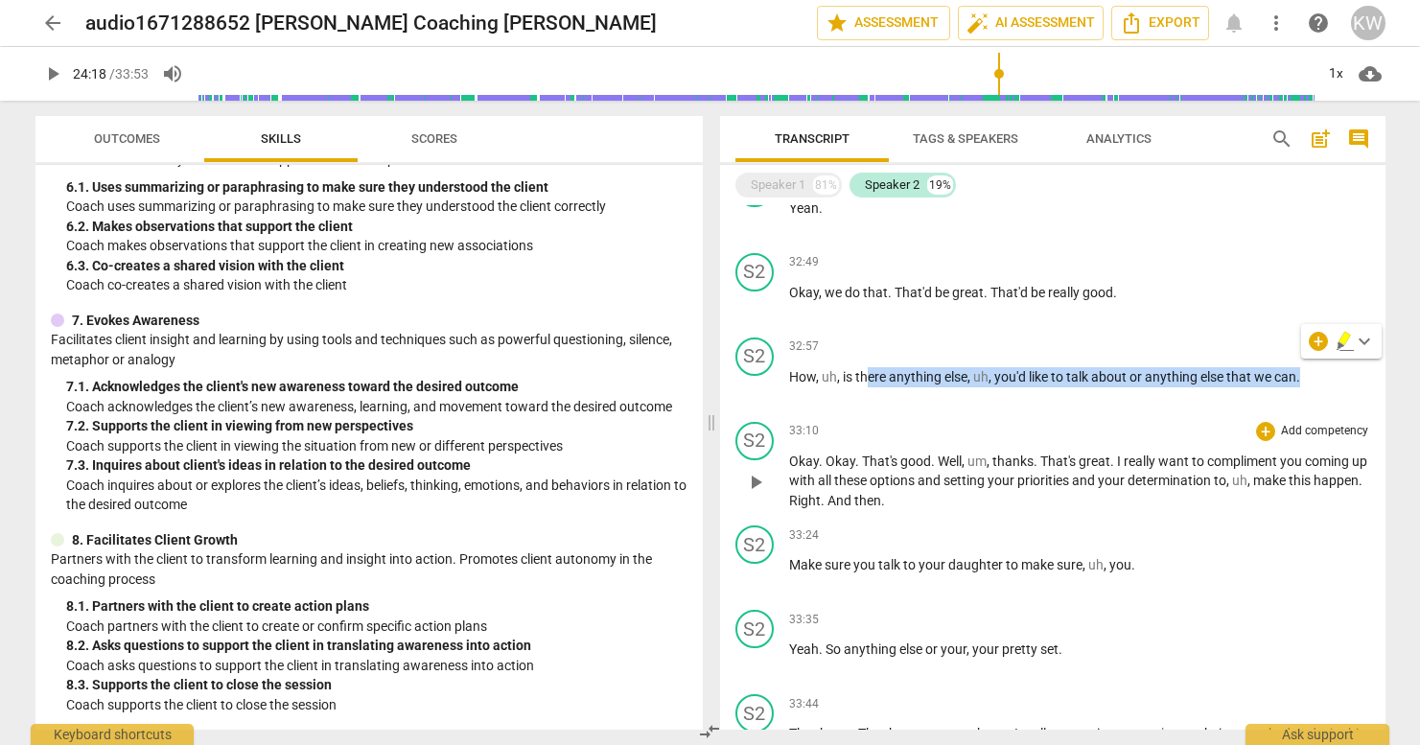
scroll to position [6754, 0]
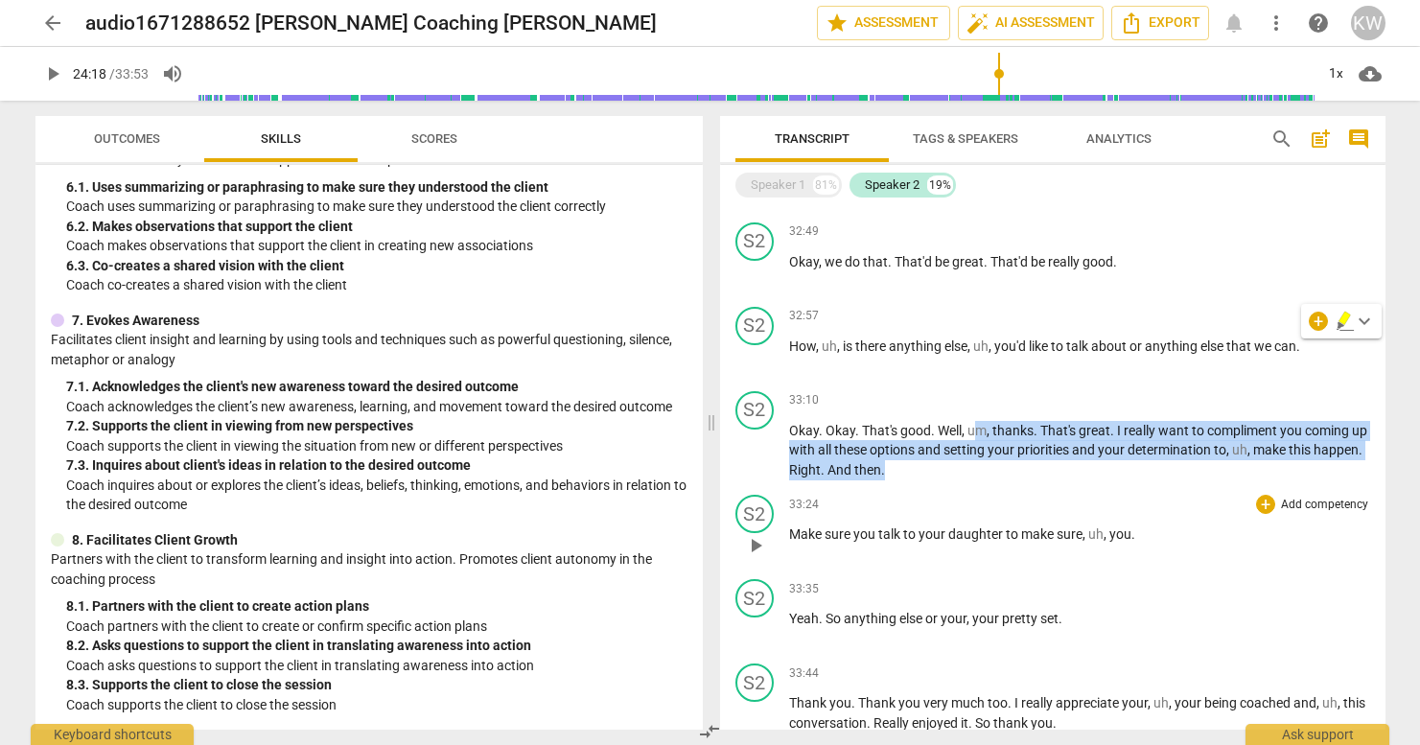
drag, startPoint x: 974, startPoint y: 420, endPoint x: 1133, endPoint y: 486, distance: 172.3
click at [1127, 486] on div "S1 play_arrow pause 00:03 + Add competency keyboard_arrow_right Is that okay ? …" at bounding box center [1052, 467] width 665 height 524
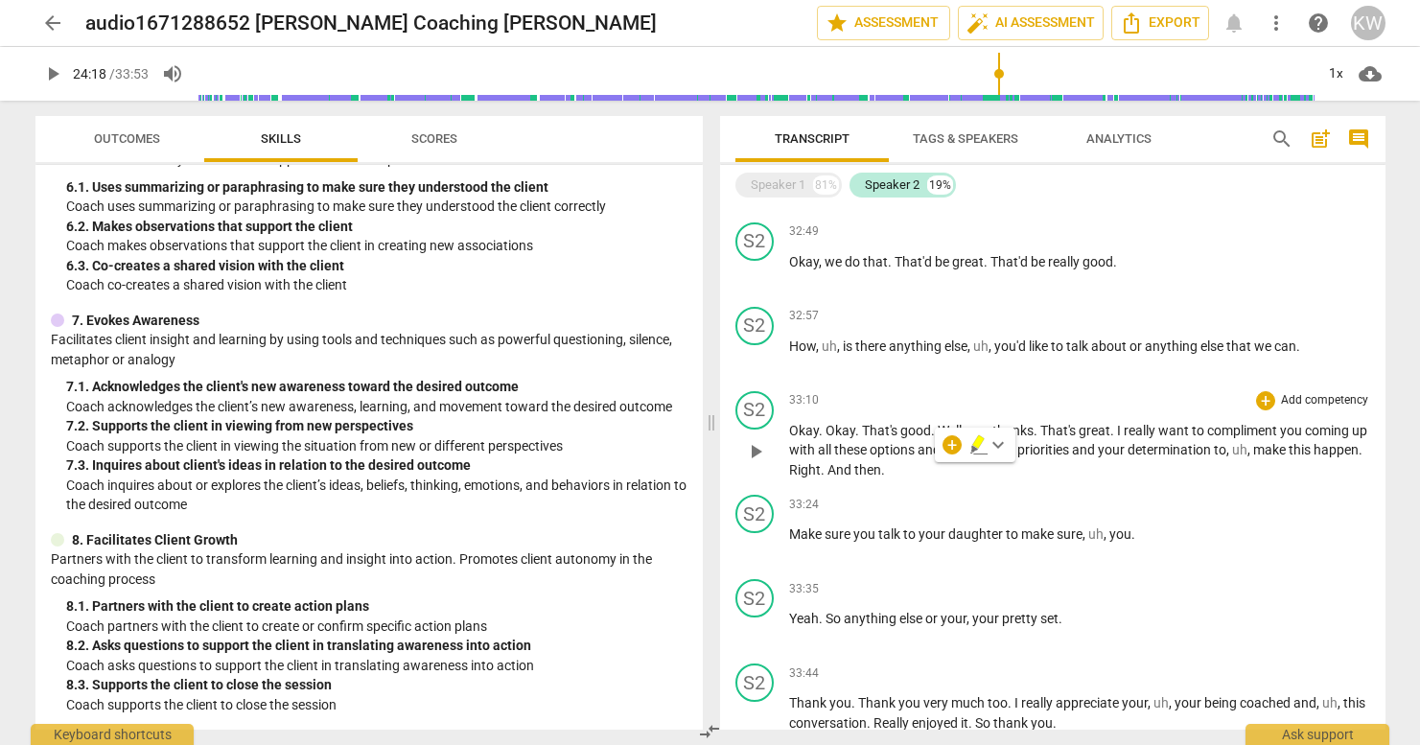
click at [1102, 384] on div "S2 play_arrow pause 33:10 + Add competency keyboard_arrow_right Okay . Okay . T…" at bounding box center [1052, 435] width 665 height 104
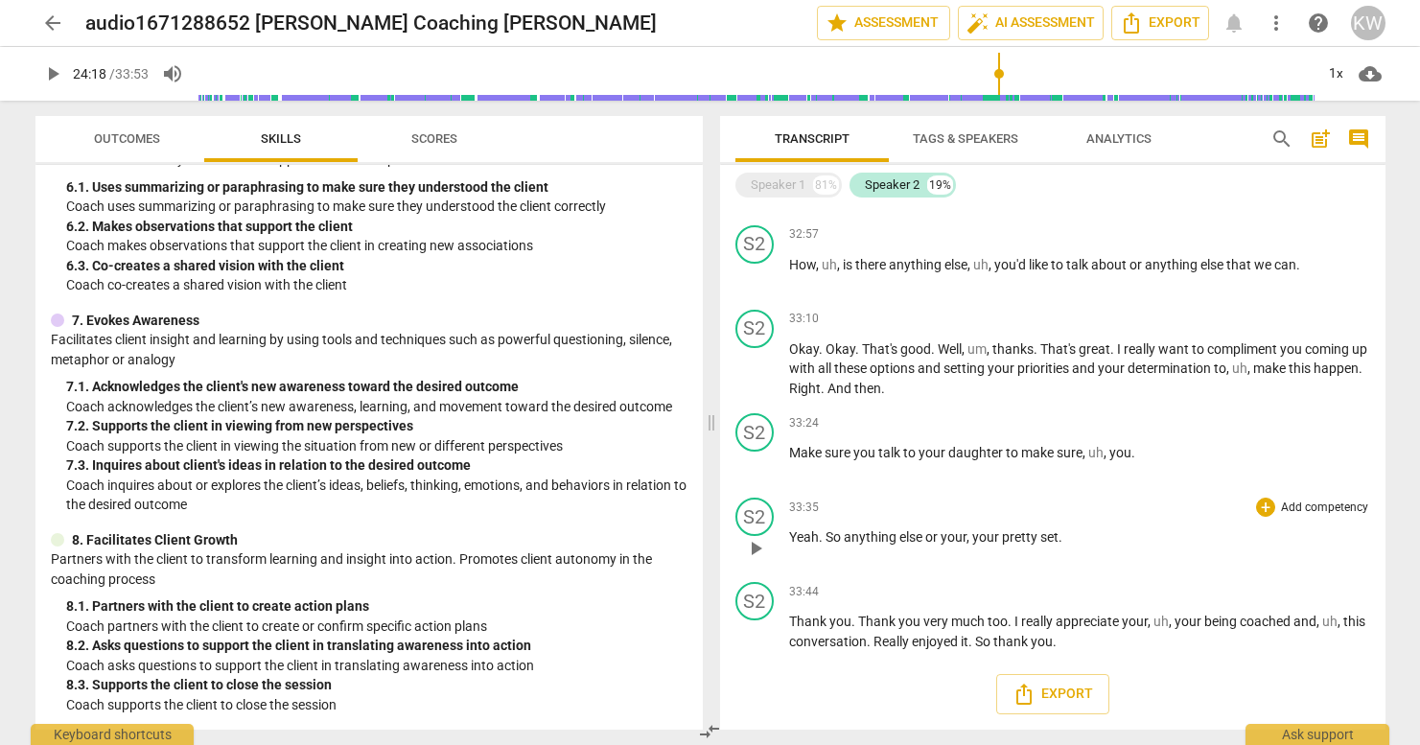
scroll to position [6835, 0]
